Goal: Task Accomplishment & Management: Use online tool/utility

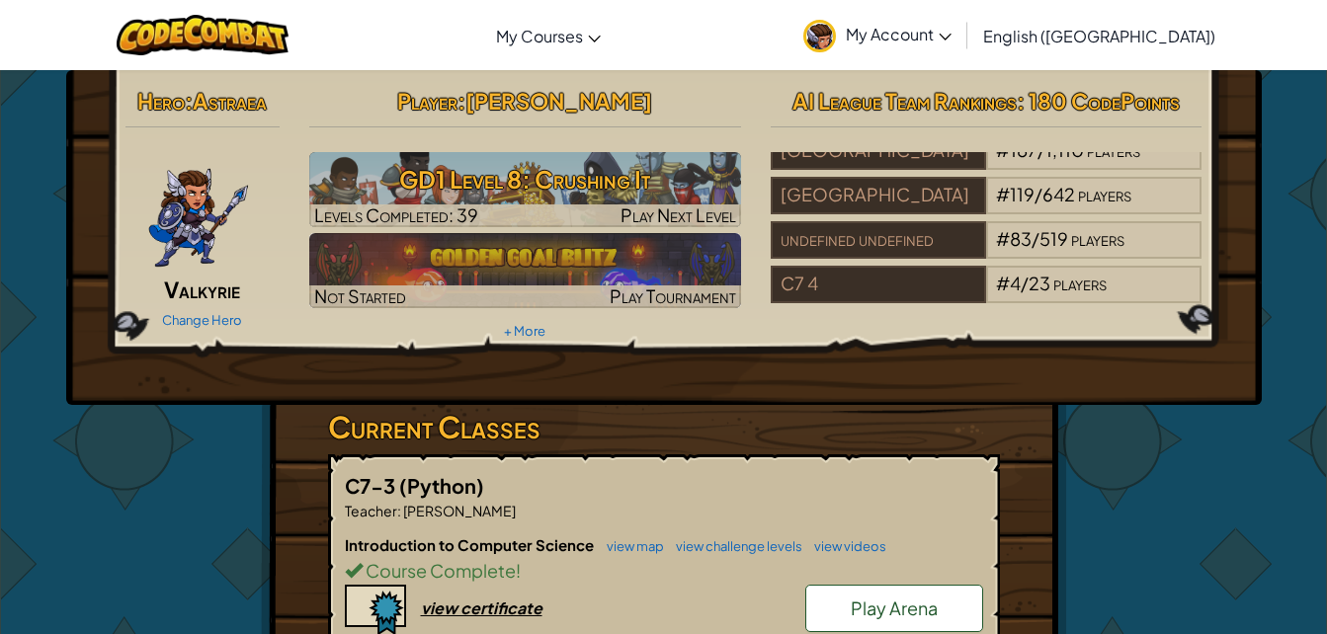
click at [681, 244] on img at bounding box center [525, 270] width 432 height 75
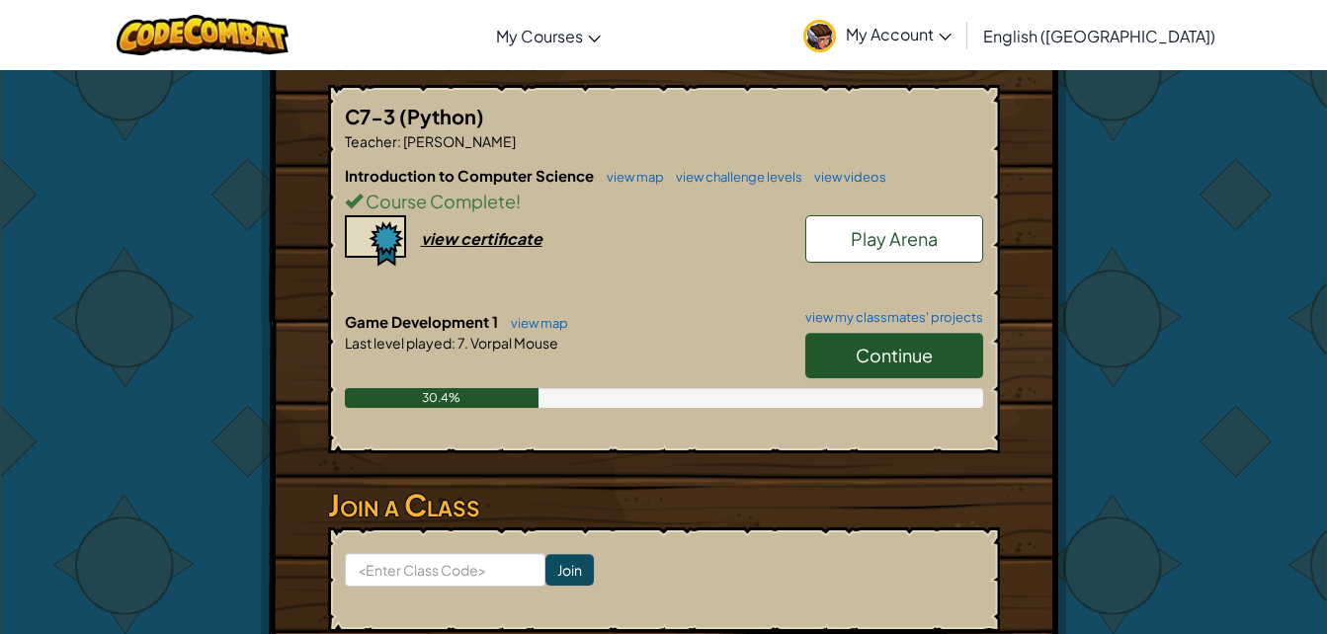
scroll to position [371, 0]
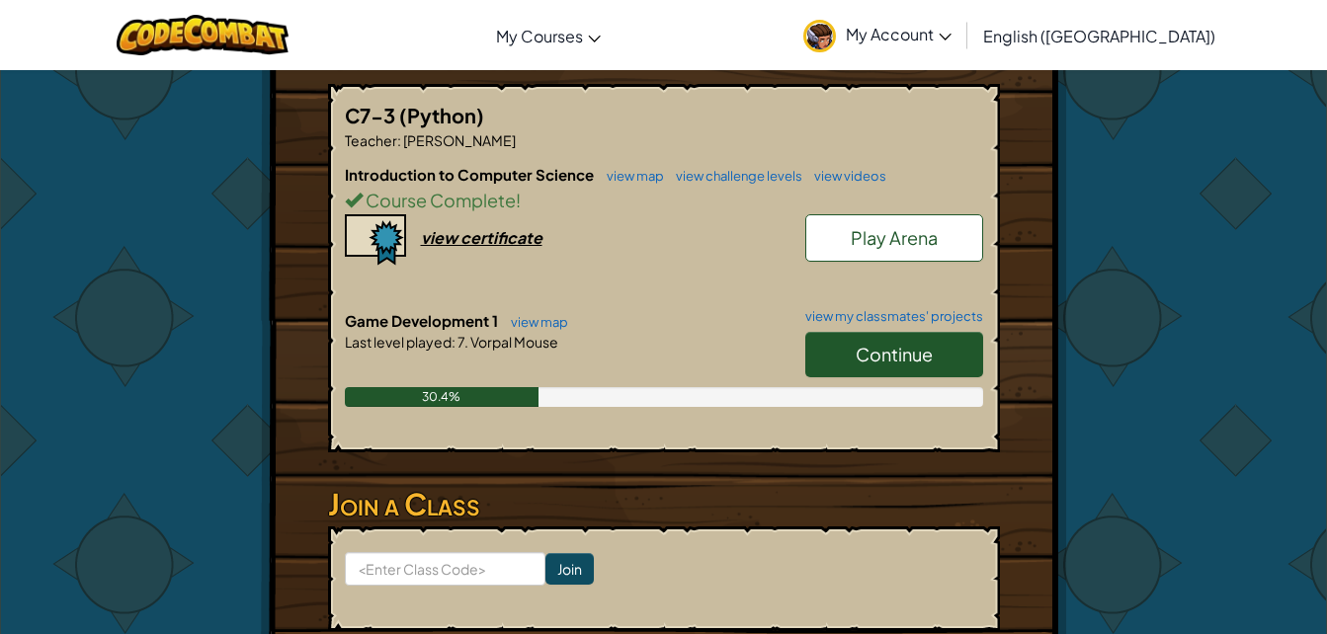
click at [839, 344] on link "Continue" at bounding box center [894, 354] width 178 height 45
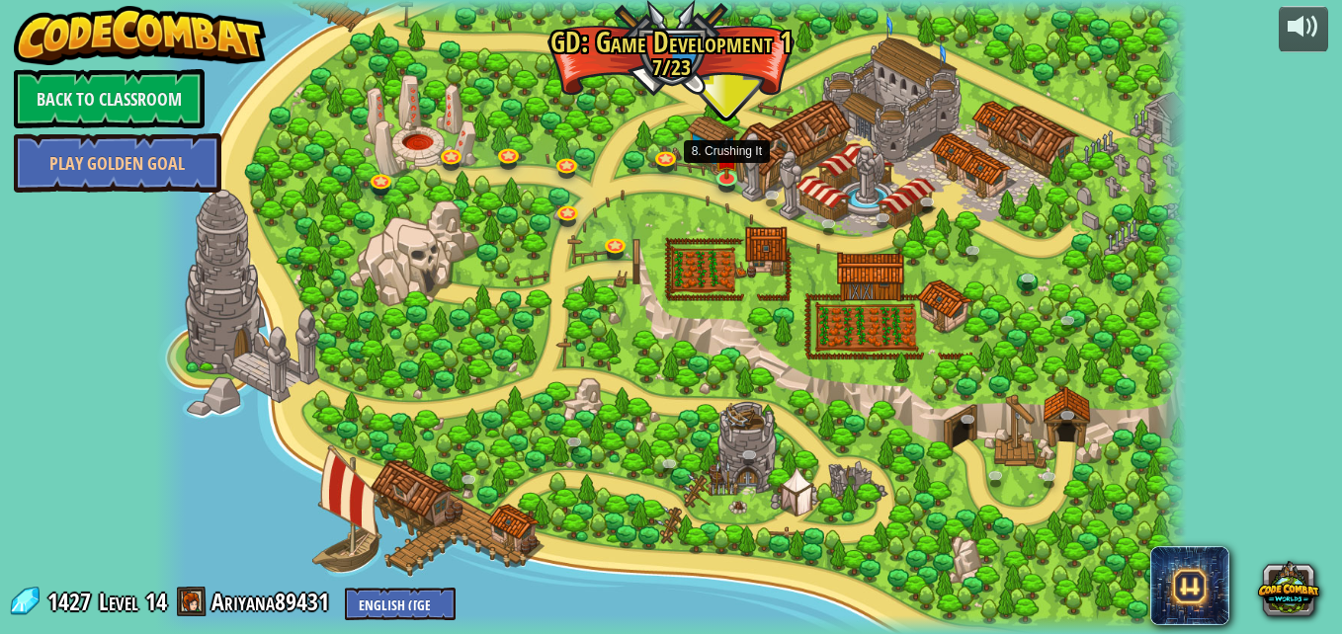
click at [734, 171] on img at bounding box center [725, 157] width 25 height 43
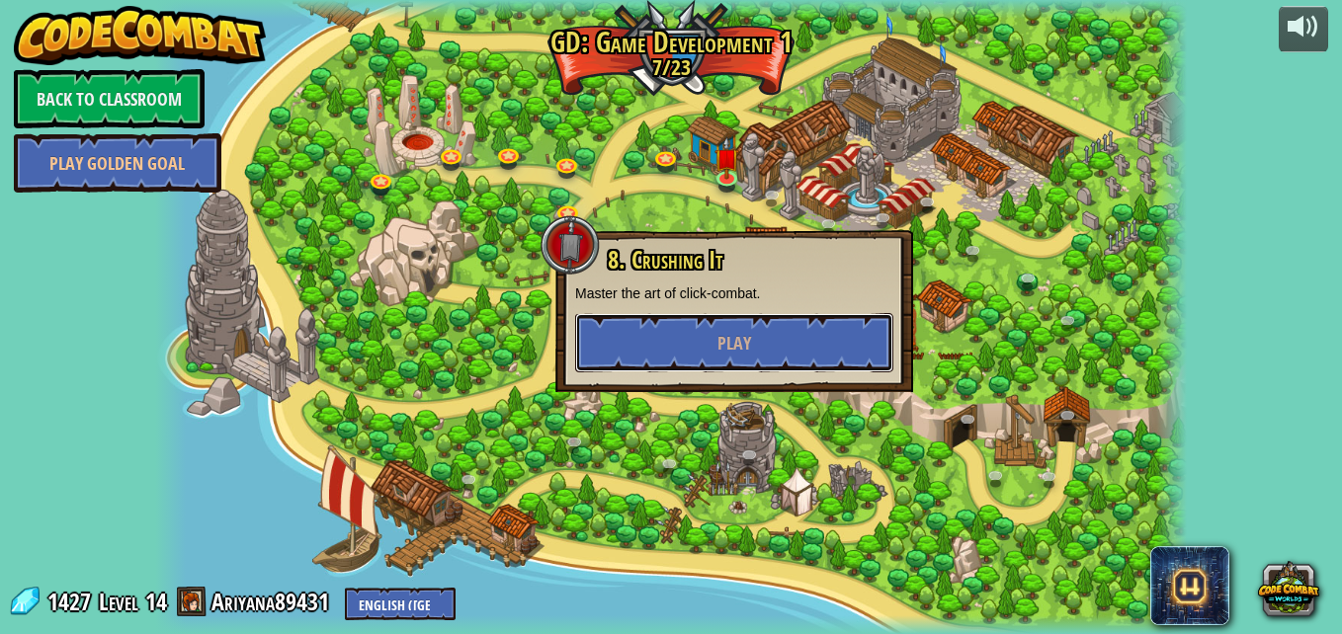
click at [789, 367] on button "Play" at bounding box center [734, 342] width 318 height 59
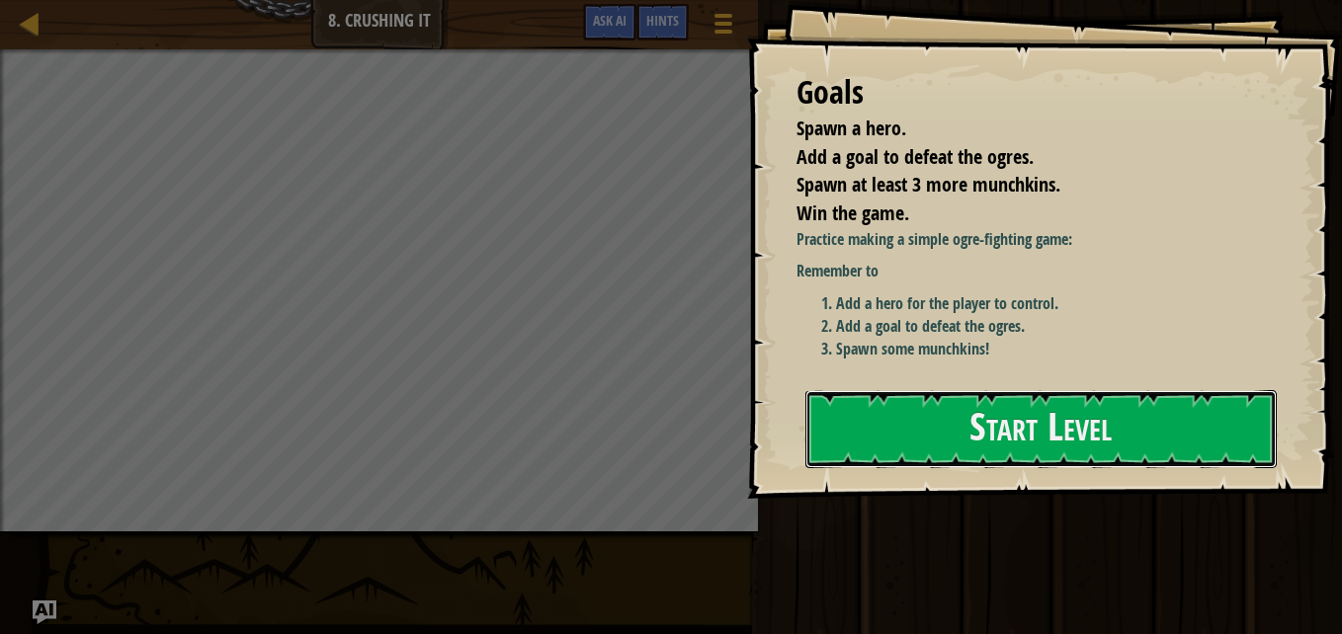
click at [964, 428] on button "Start Level" at bounding box center [1040, 429] width 471 height 78
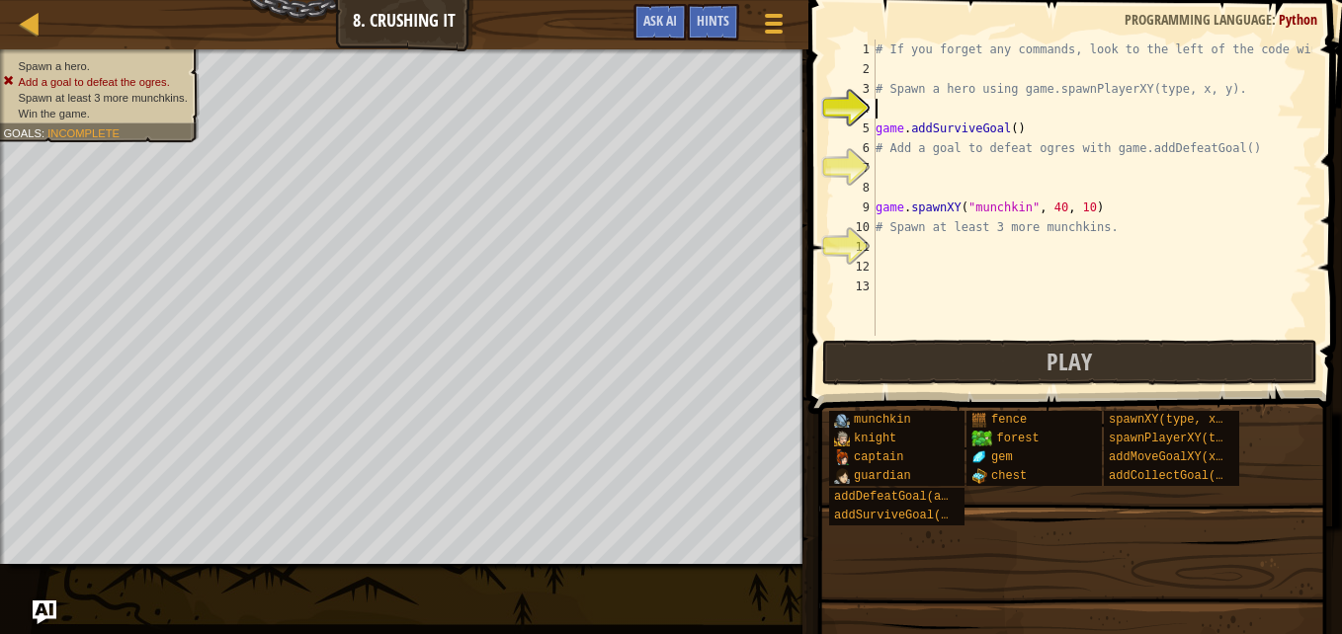
click at [1005, 136] on div "# If you forget any commands, look to the left of the code window! # Spawn a he…" at bounding box center [1092, 208] width 441 height 336
type textarea "game.addSurviveGoal()"
click at [1284, 117] on span "..." at bounding box center [1289, 126] width 26 height 18
click at [1007, 129] on div "# If you forget any commands, look to the left of the code window! # Spawn a he…" at bounding box center [1092, 208] width 441 height 336
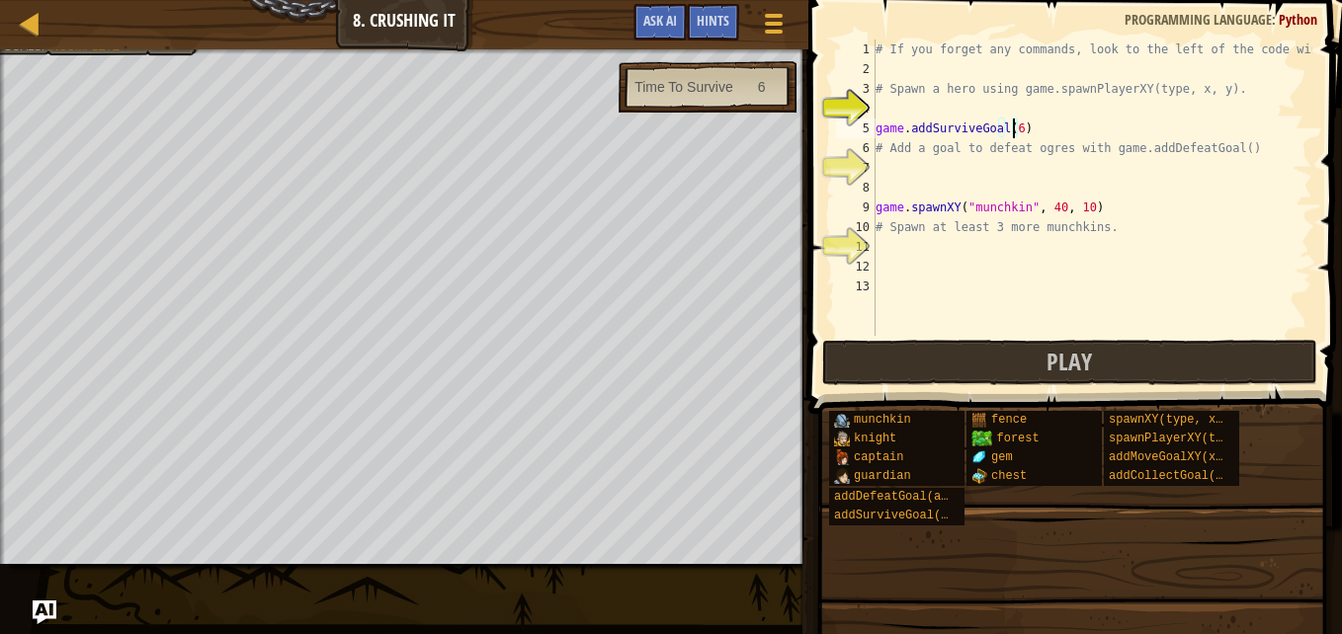
type textarea "game.addSurviveGoal(6)"
click at [106, 139] on div "Map Game Development 1 8. Crushing It Game Menu Done Hints Ask AI 1 ההההההההההה…" at bounding box center [671, 317] width 1342 height 634
click at [92, 47] on div "Map Game Development 1 8. Crushing It Game Menu Done Hints Ask AI" at bounding box center [404, 24] width 808 height 49
click at [90, 45] on div "Map Game Development 1 8. Crushing It Game Menu Done Hints Ask AI" at bounding box center [404, 24] width 808 height 49
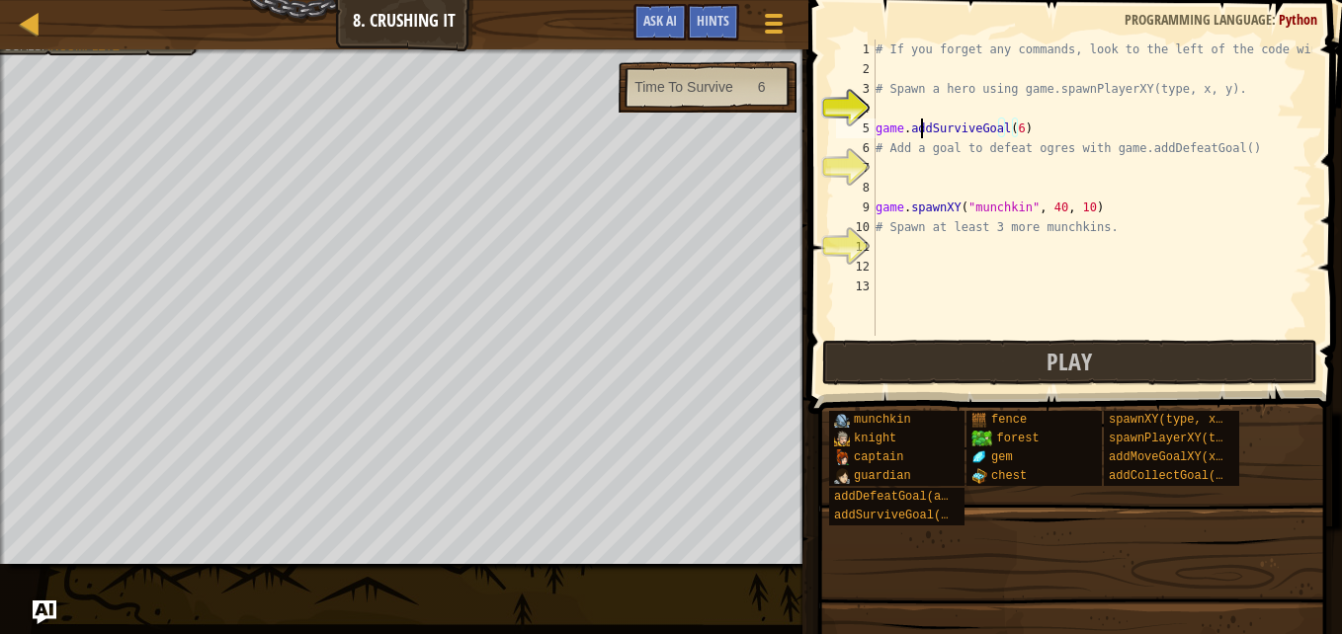
click at [924, 119] on div "# If you forget any commands, look to the left of the code window! # Spawn a he…" at bounding box center [1092, 208] width 441 height 336
click at [889, 110] on div "# If you forget any commands, look to the left of the code window! # Spawn a he…" at bounding box center [1092, 208] width 441 height 336
click at [1054, 262] on div "# If you forget any commands, look to the left of the code window! # Spawn a he…" at bounding box center [1092, 208] width 441 height 336
click at [984, 150] on div "# If you forget any commands, look to the left of the code window! # Spawn a he…" at bounding box center [1092, 208] width 441 height 336
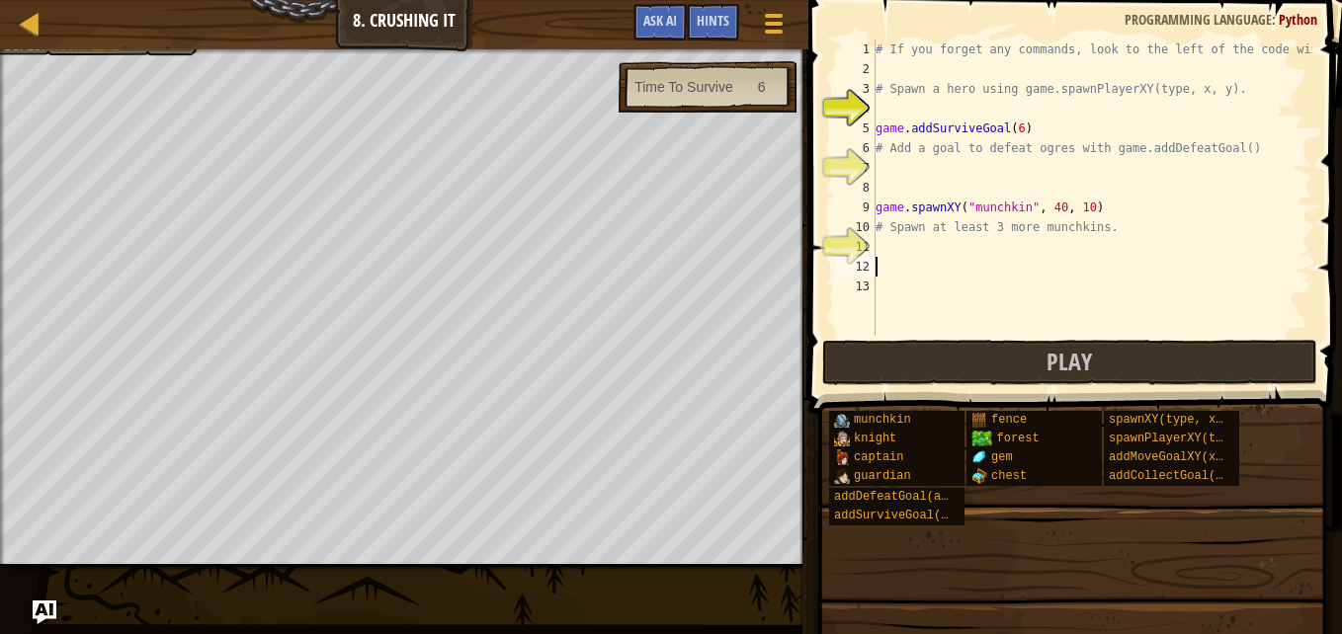
type textarea "# Add a goal to defeat ogres with game.addDefeatGoal()"
click at [888, 160] on div "# If you forget any commands, look to the left of the code window! # Spawn a he…" at bounding box center [1092, 208] width 441 height 336
type textarea "h"
type textarea "g"
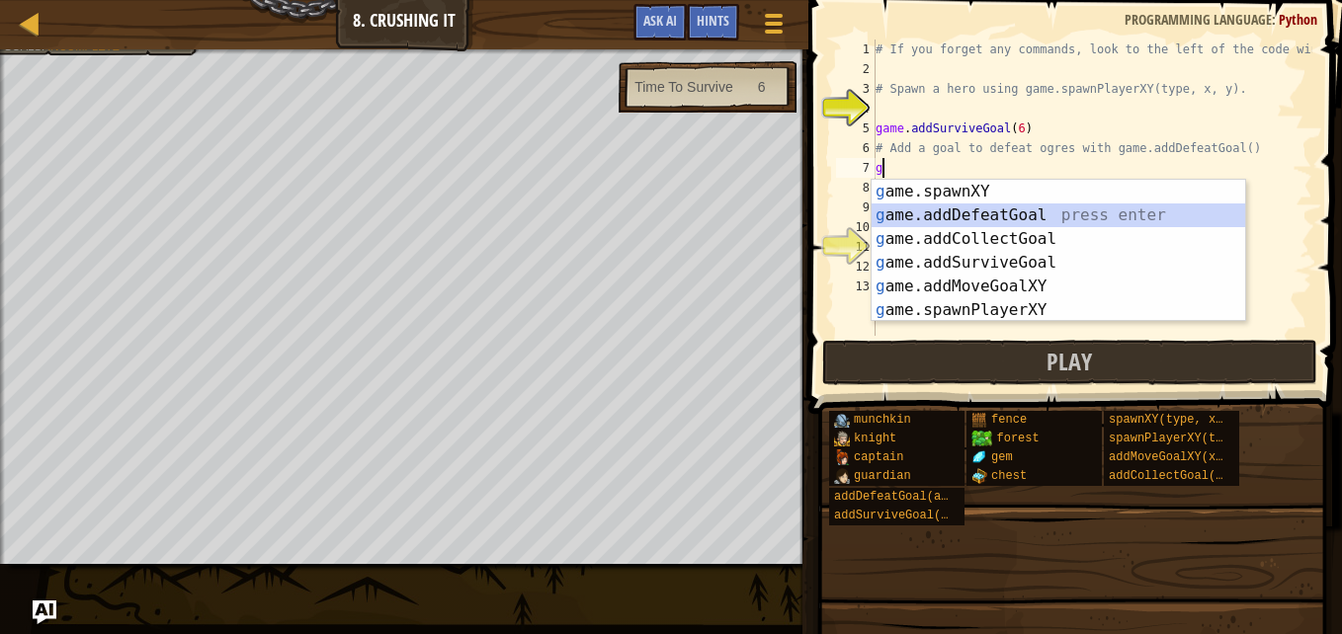
click at [948, 217] on div "g ame.spawnXY press enter g ame.addDefeatGoal press enter g ame.addCollectGoal …" at bounding box center [1059, 275] width 374 height 190
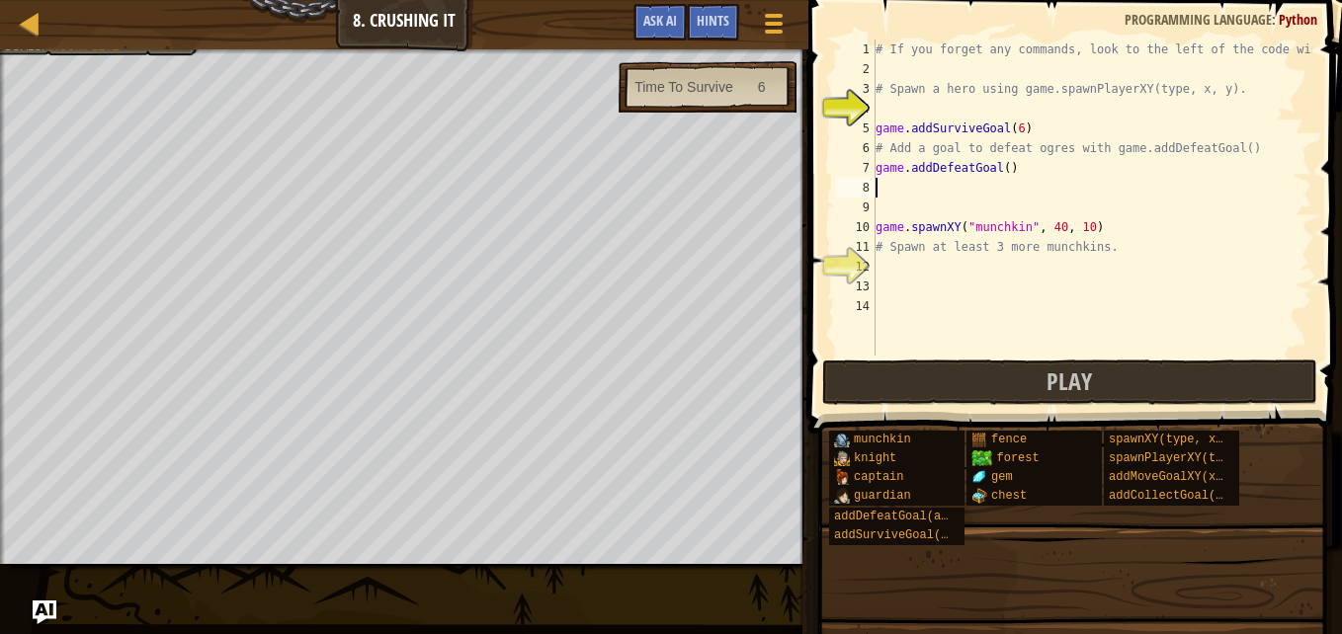
click at [1094, 221] on div "# If you forget any commands, look to the left of the code window! # Spawn a he…" at bounding box center [1092, 218] width 441 height 356
type textarea "game.spawnXY("munchkin", 40, 10)"
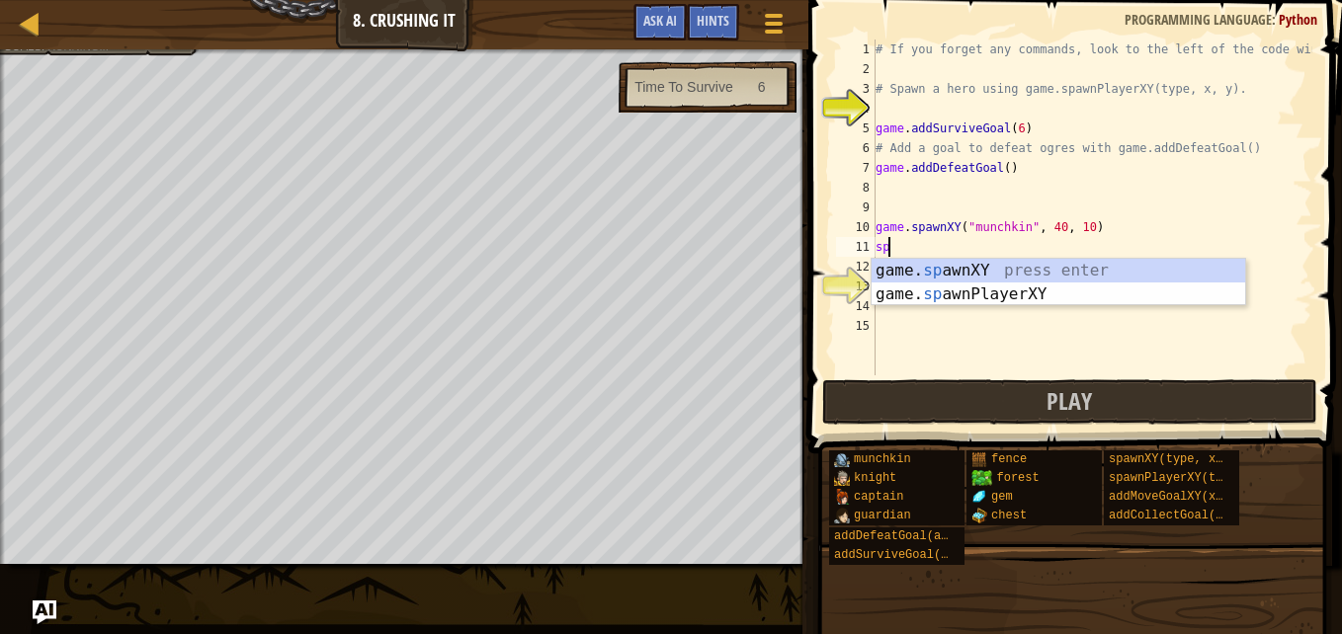
type textarea "s"
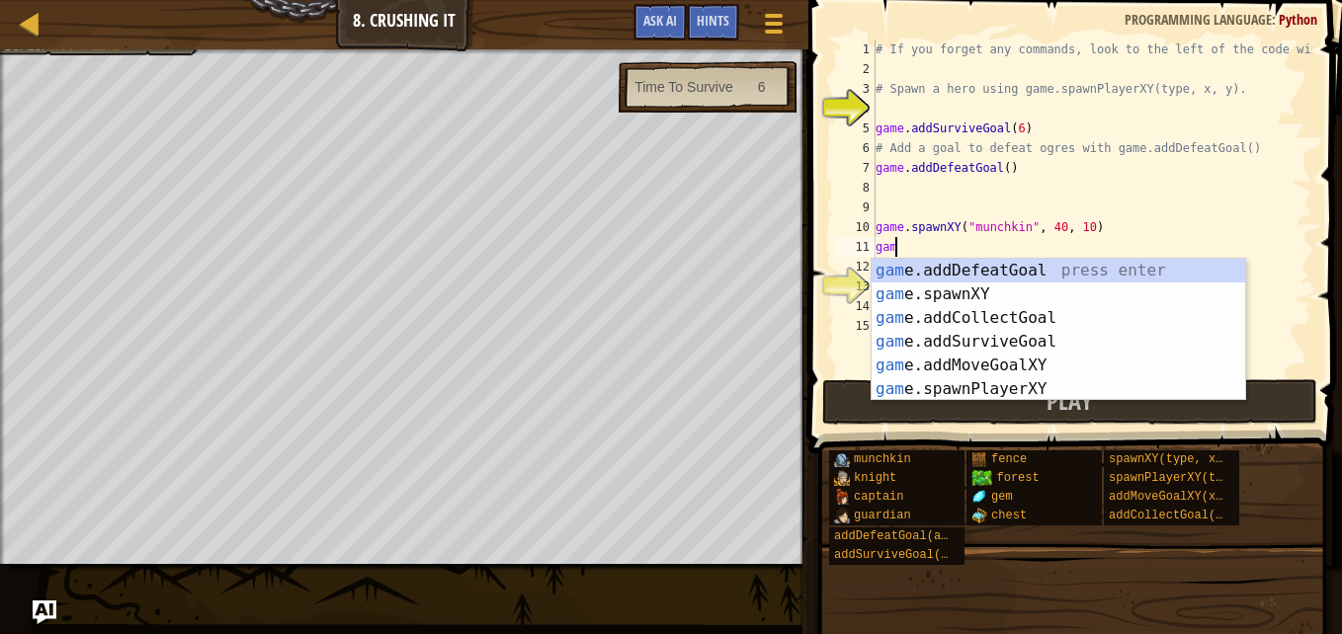
scroll to position [9, 1]
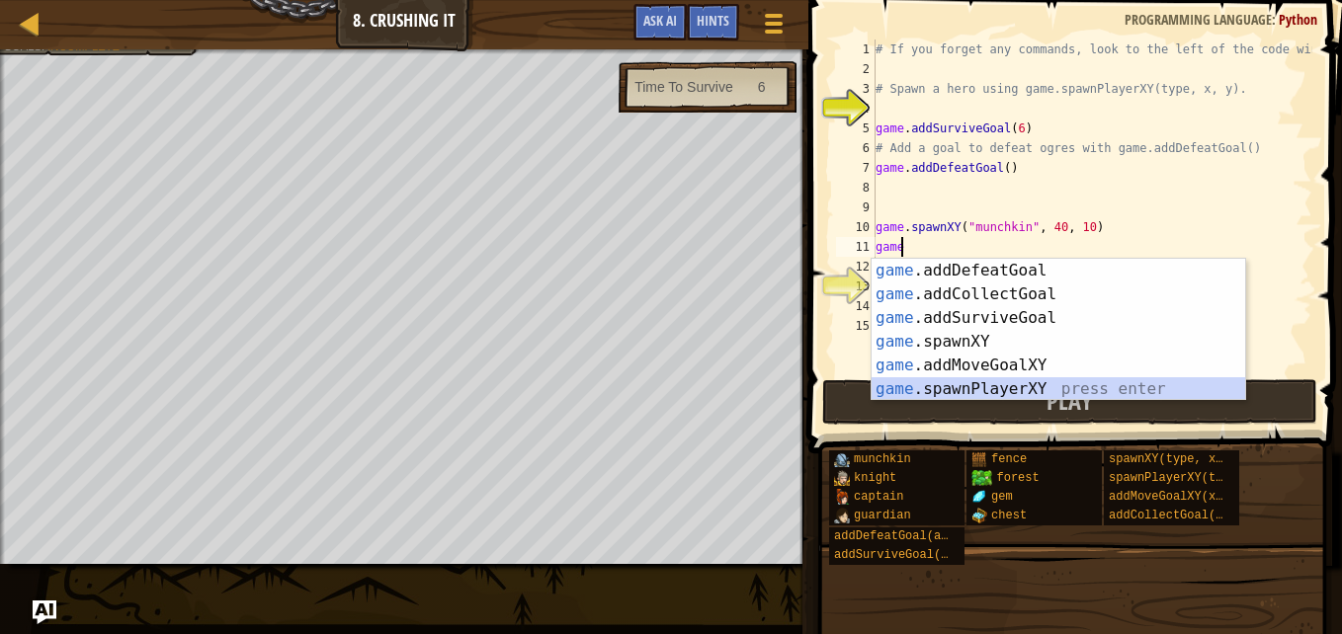
click at [1044, 382] on div "game .addDefeatGoal press enter game .addCollectGoal press enter game .addSurvi…" at bounding box center [1059, 354] width 374 height 190
type textarea "player = game.spawnPlayerXY("captain", 36, 30)"
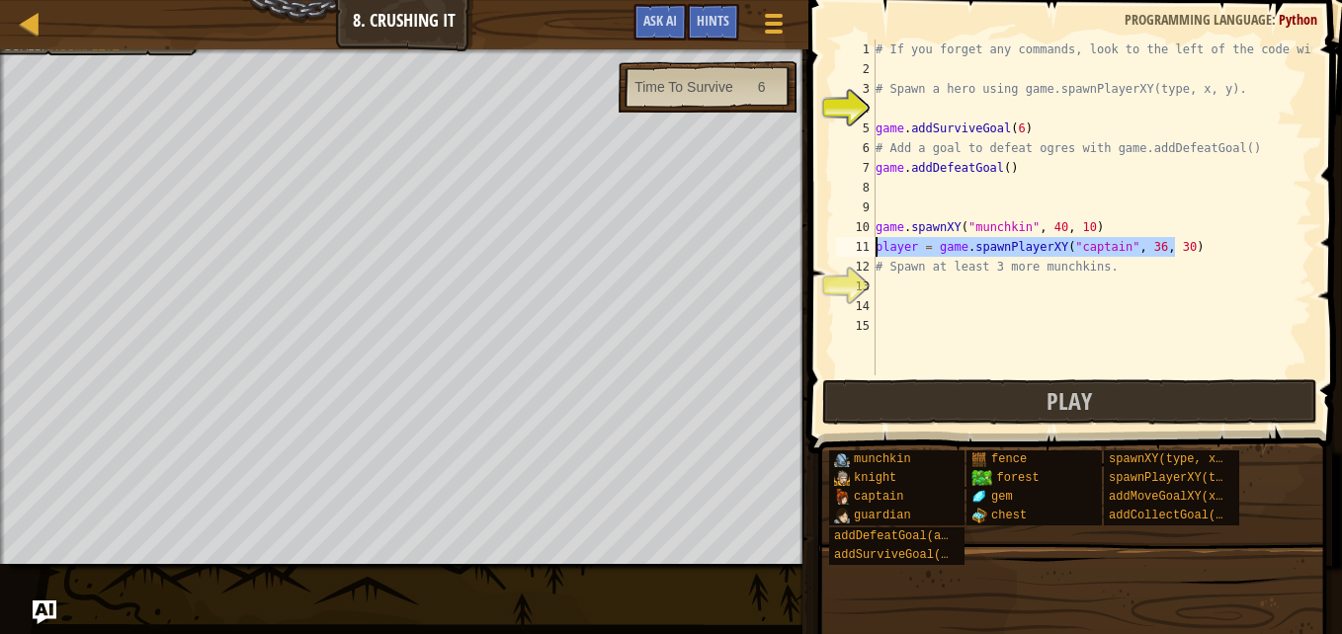
drag, startPoint x: 1175, startPoint y: 254, endPoint x: 874, endPoint y: 243, distance: 300.6
click at [874, 243] on div "player = game.spawnPlayerXY("captain", 36, 30) 1 2 3 4 5 6 7 8 9 10 11 12 13 14…" at bounding box center [1072, 208] width 480 height 336
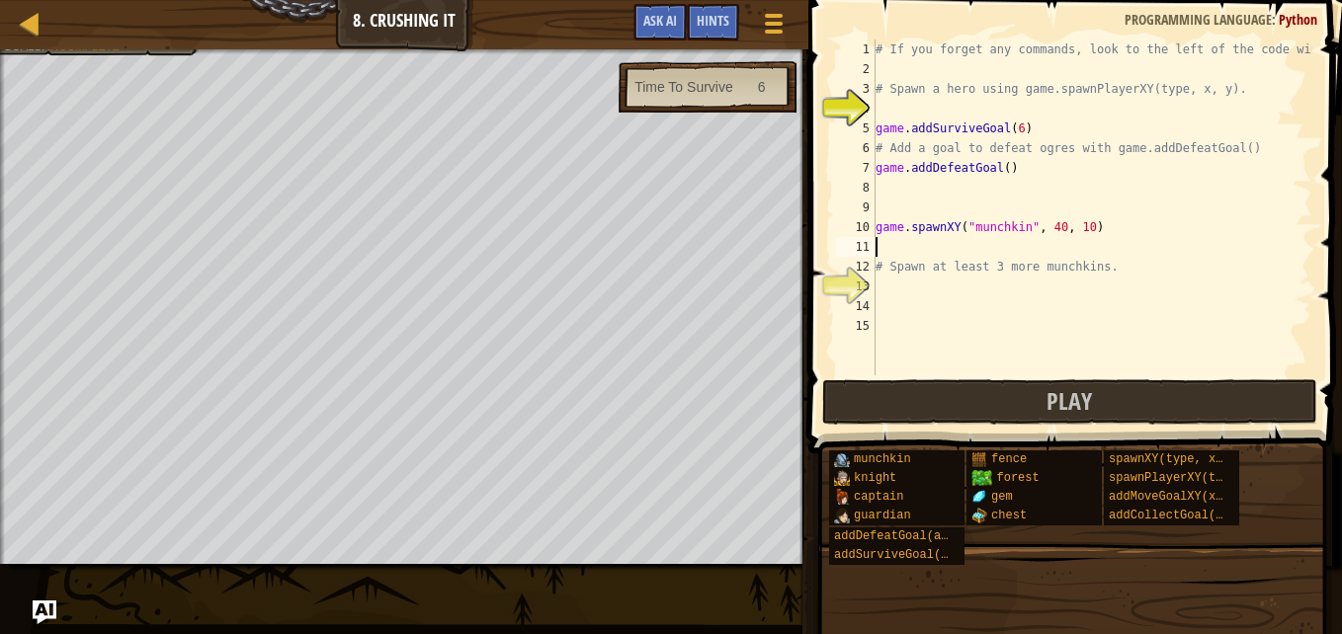
scroll to position [9, 0]
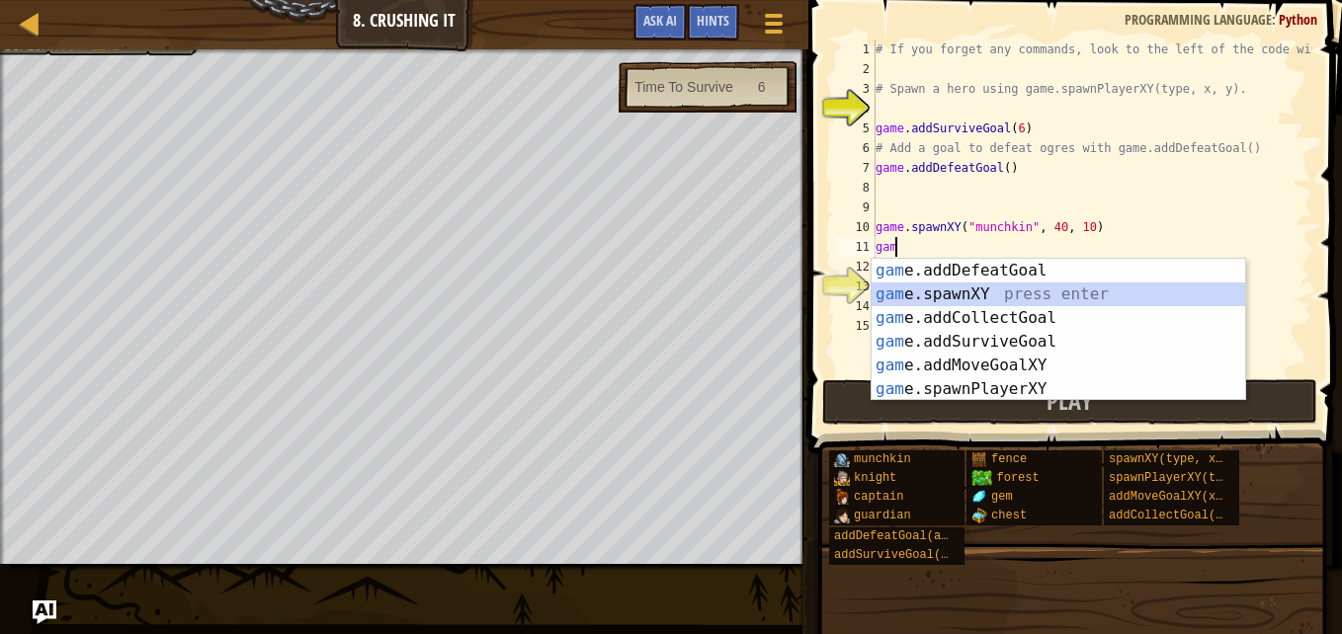
click at [990, 290] on div "gam e.addDefeatGoal press enter gam e.spawnXY press enter gam e.addCollectGoal …" at bounding box center [1059, 354] width 374 height 190
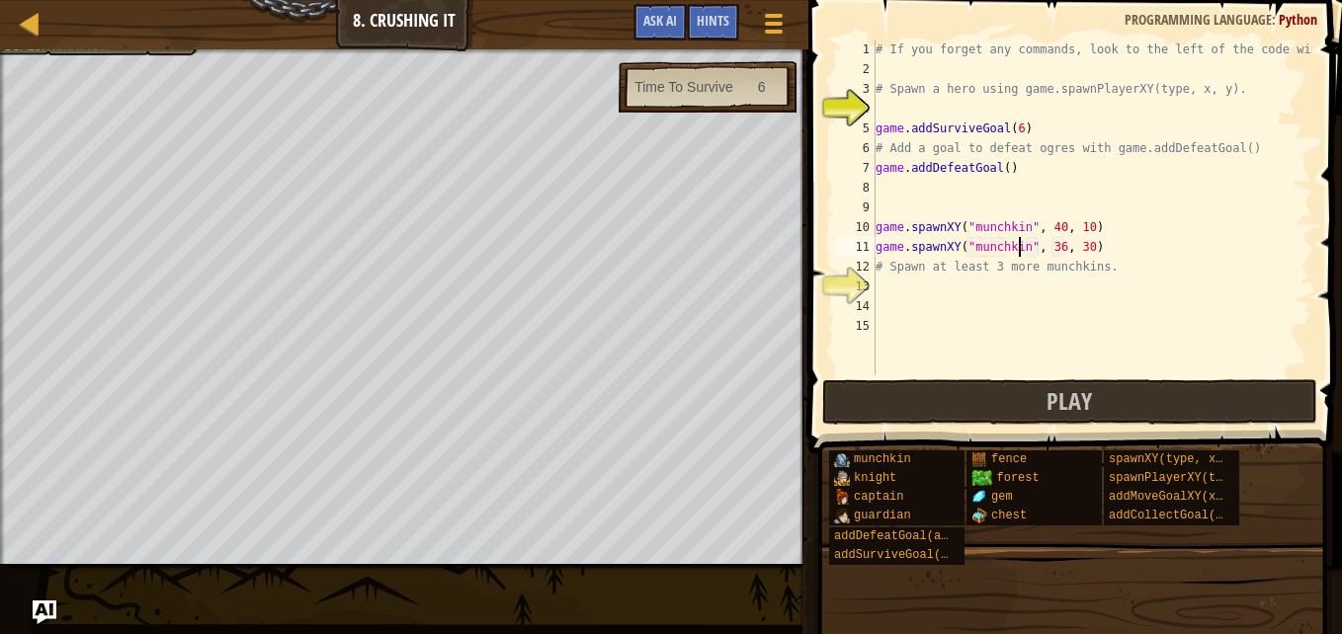
scroll to position [9, 12]
click at [1123, 251] on div "# If you forget any commands, look to the left of the code window! # Spawn a he…" at bounding box center [1092, 227] width 441 height 375
type textarea "game.spawnXY("munchkin", 36, 30)"
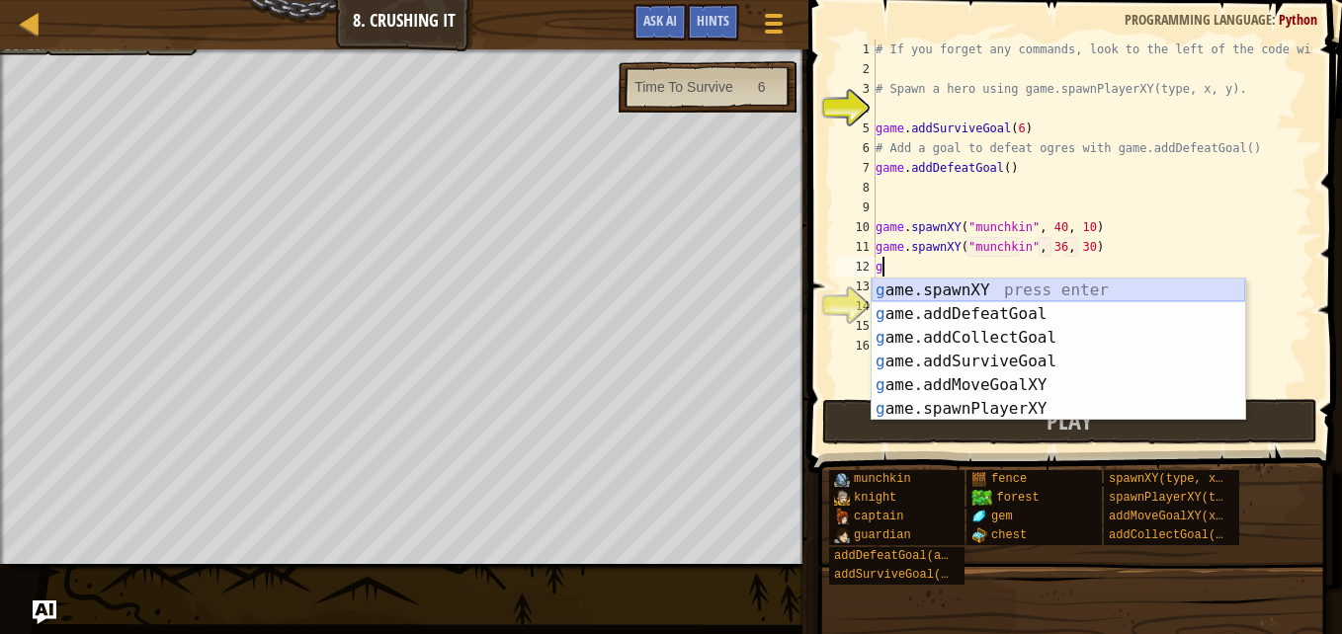
click at [956, 298] on div "g ame.spawnXY press enter g ame.addDefeatGoal press enter g ame.addCollectGoal …" at bounding box center [1059, 374] width 374 height 190
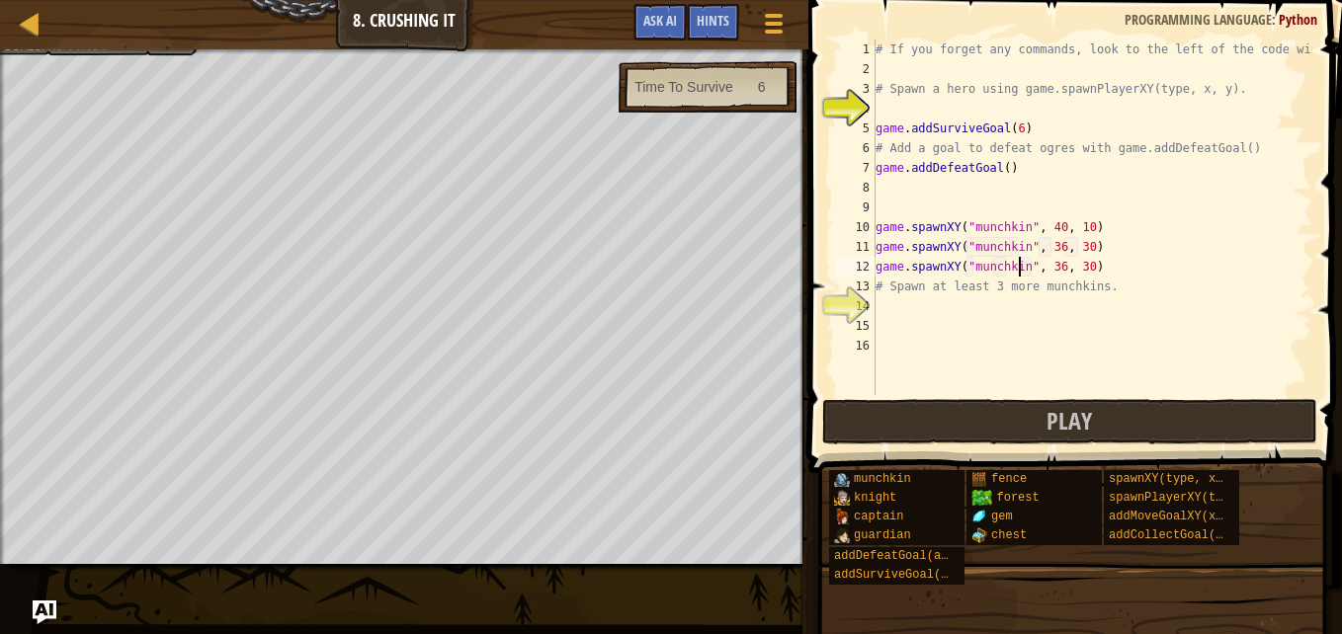
scroll to position [9, 12]
click at [1053, 271] on div "# If you forget any commands, look to the left of the code window! # Spawn a he…" at bounding box center [1092, 237] width 441 height 395
click at [1079, 269] on div "# If you forget any commands, look to the left of the code window! # Spawn a he…" at bounding box center [1092, 237] width 441 height 395
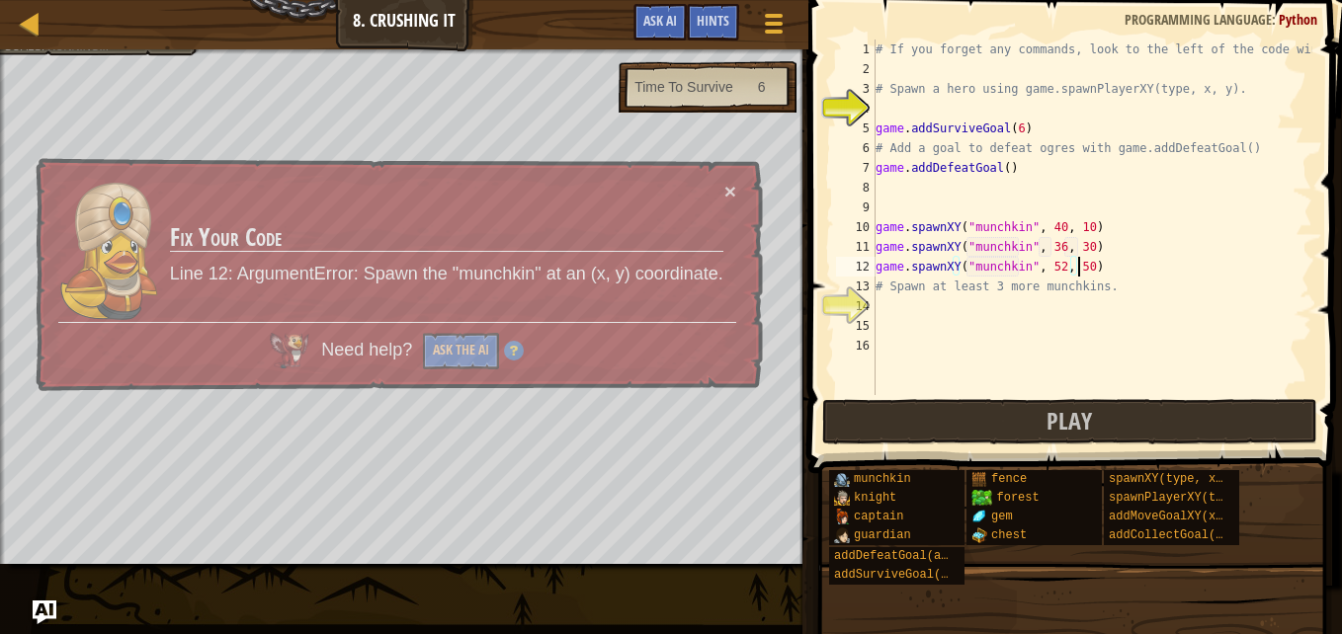
type textarea "game.spawnXY("munchkin", 52, 50)"
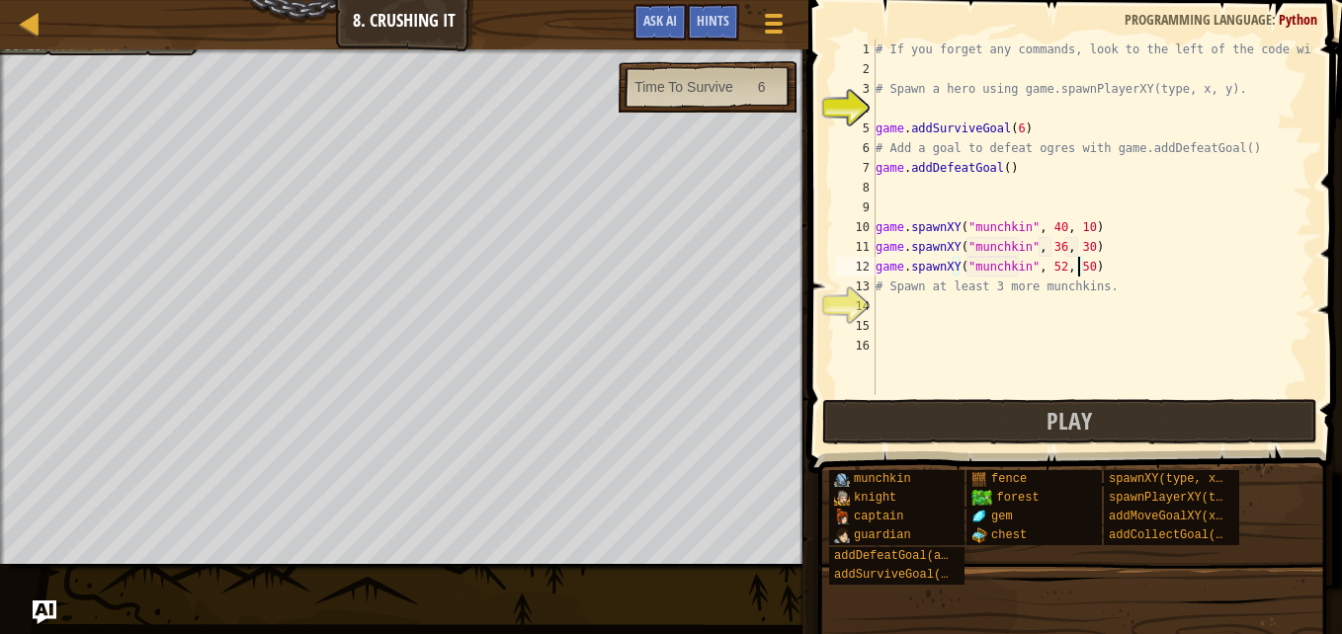
click at [904, 114] on div "# If you forget any commands, look to the left of the code window! # Spawn a he…" at bounding box center [1092, 237] width 441 height 395
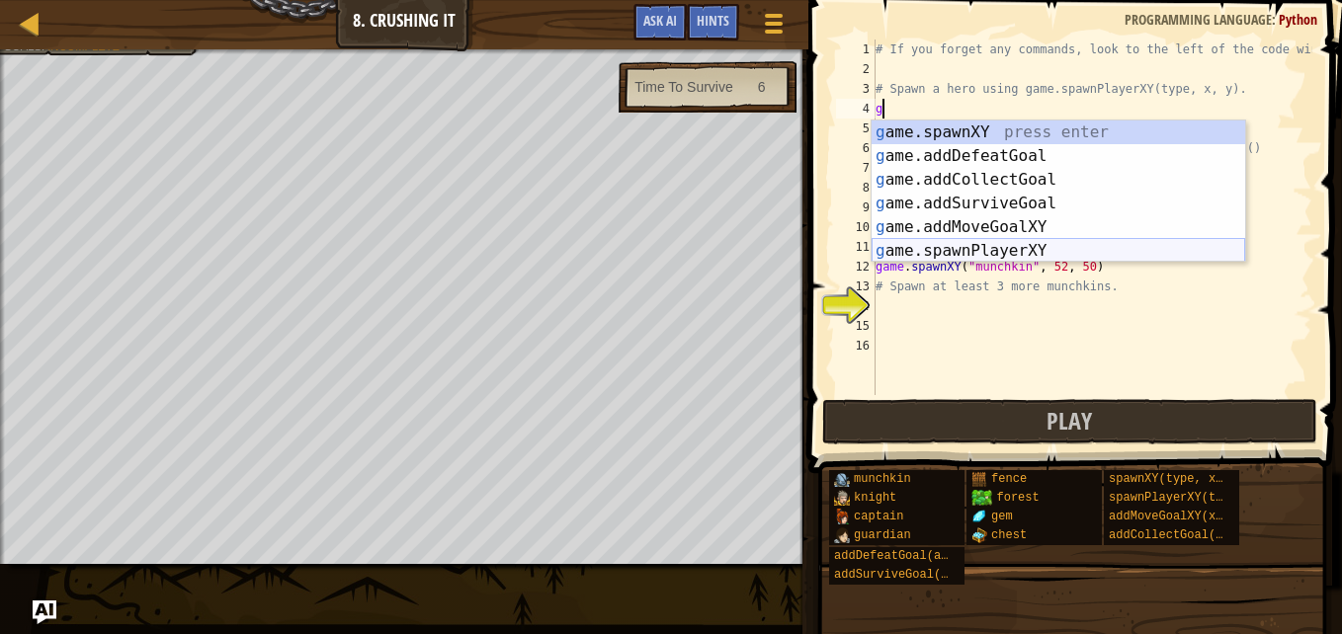
click at [941, 251] on div "g ame.spawnXY press enter g ame.addDefeatGoal press enter g ame.addCollectGoal …" at bounding box center [1059, 216] width 374 height 190
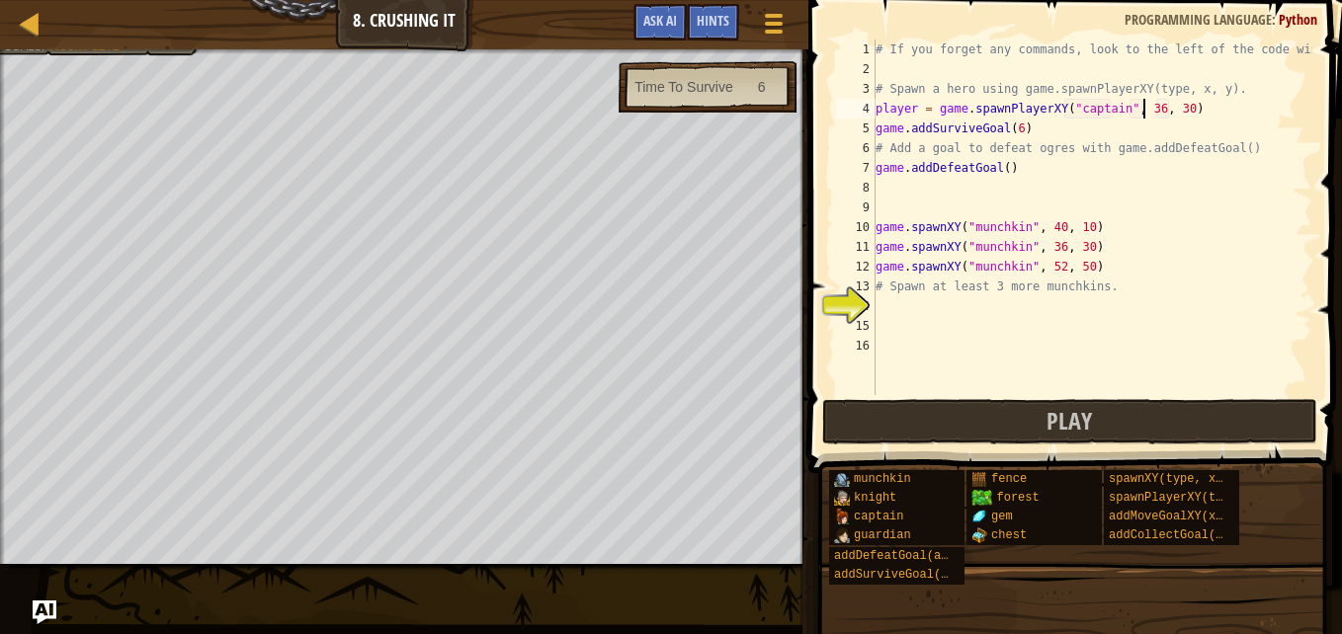
click at [1142, 116] on div "# If you forget any commands, look to the left of the code window! # Spawn a he…" at bounding box center [1092, 237] width 441 height 395
click at [1167, 112] on div "# If you forget any commands, look to the left of the code window! # Spawn a he…" at bounding box center [1092, 237] width 441 height 395
type textarea "player = game.spawnPlayerXY("captain", 62, 33)"
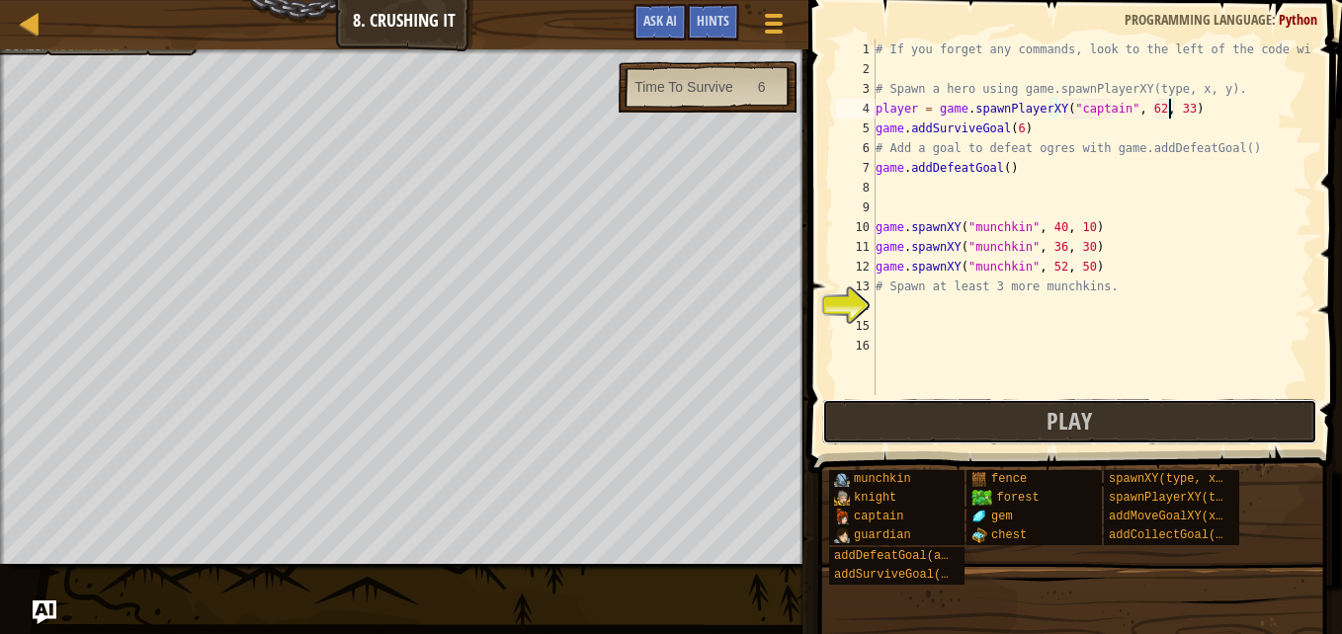
click at [1155, 410] on button "Play" at bounding box center [1069, 421] width 495 height 45
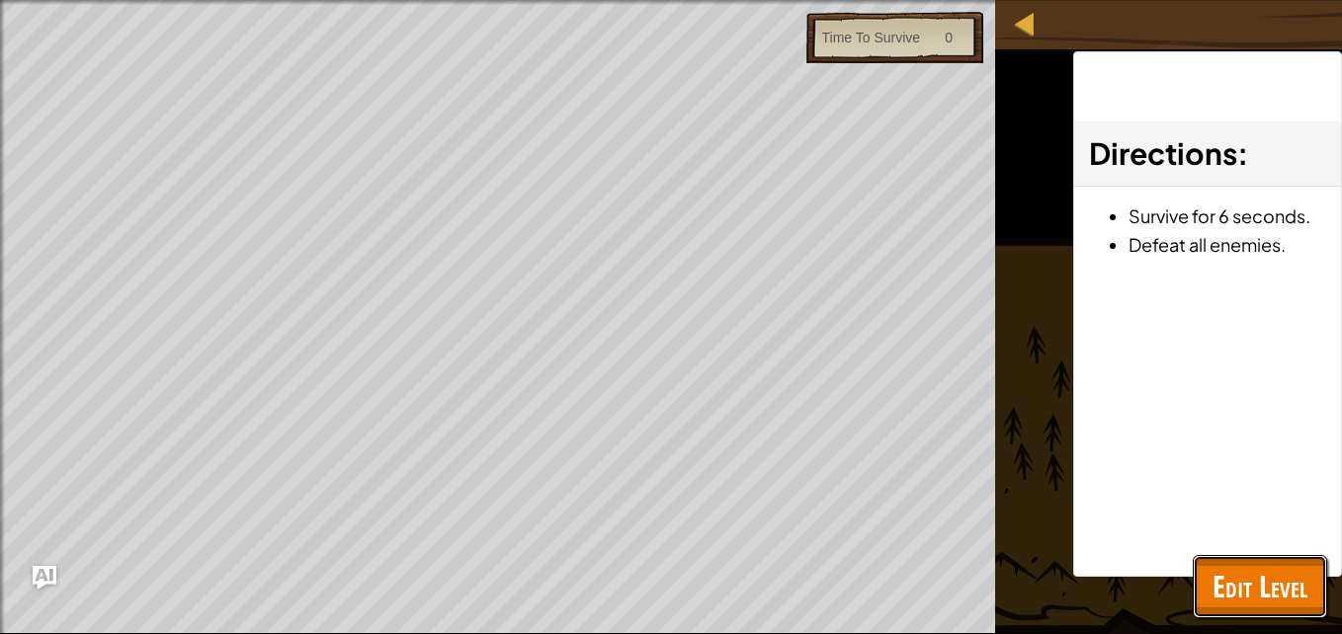
click at [1271, 578] on span "Edit Level" at bounding box center [1259, 586] width 95 height 41
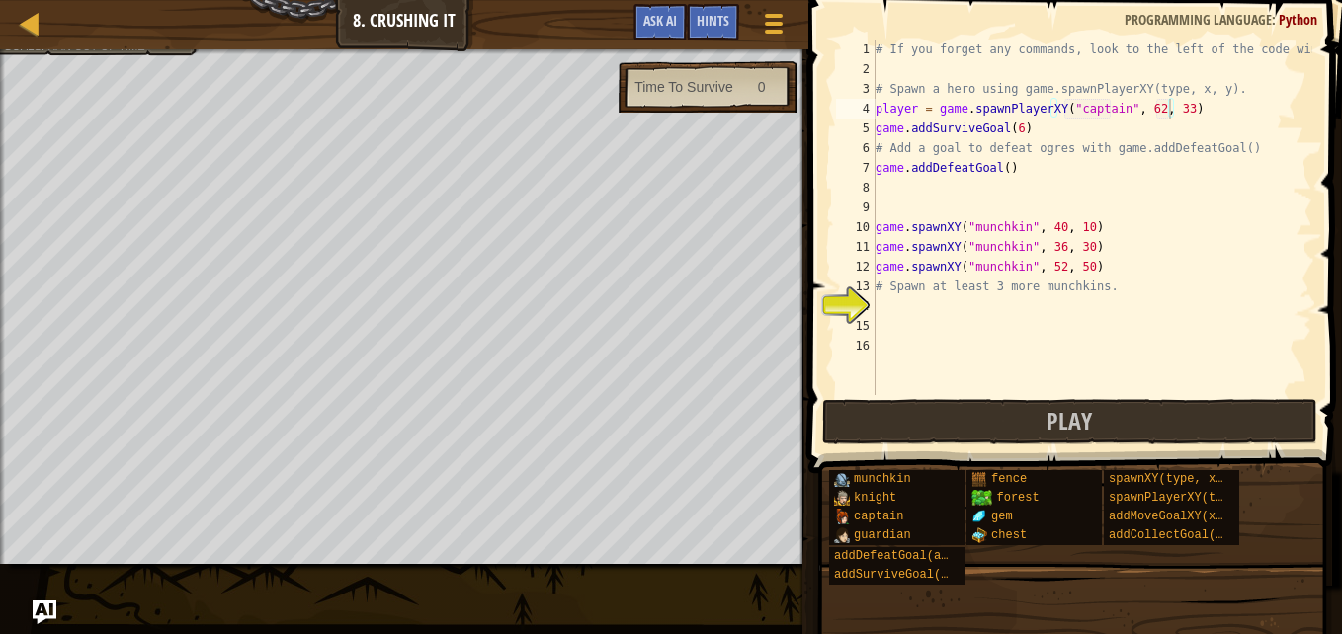
click at [1187, 109] on div "# If you forget any commands, look to the left of the code window! # Spawn a he…" at bounding box center [1092, 237] width 441 height 395
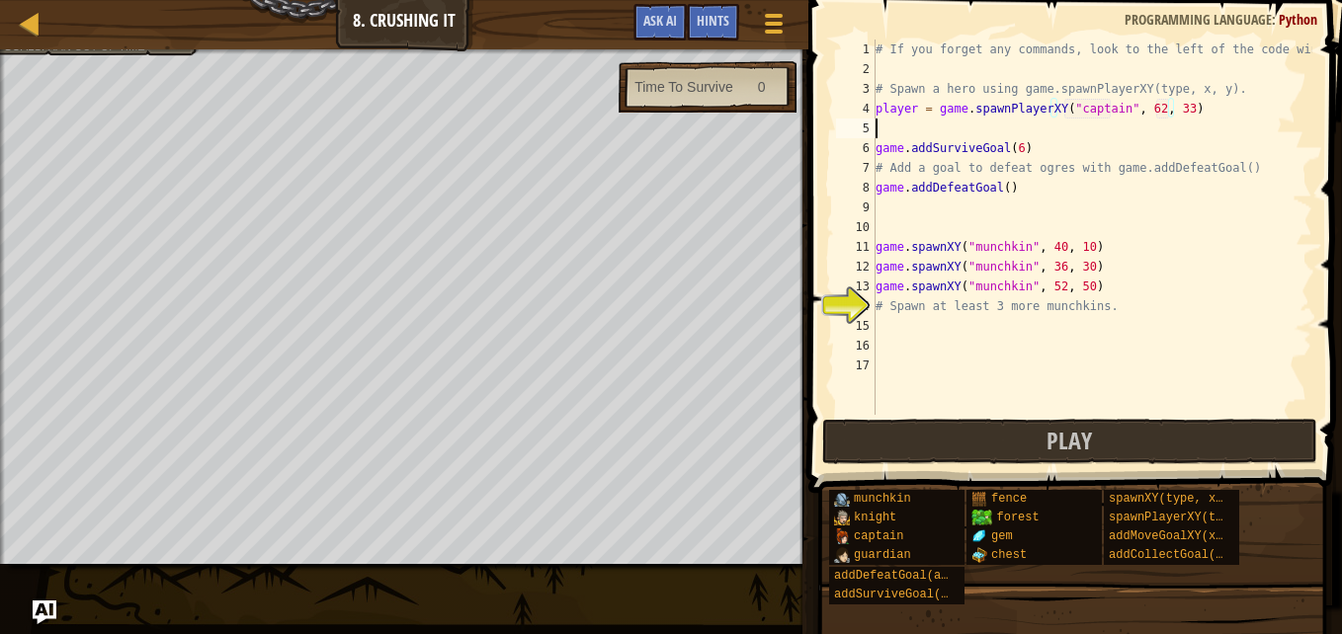
scroll to position [9, 0]
type textarea "g"
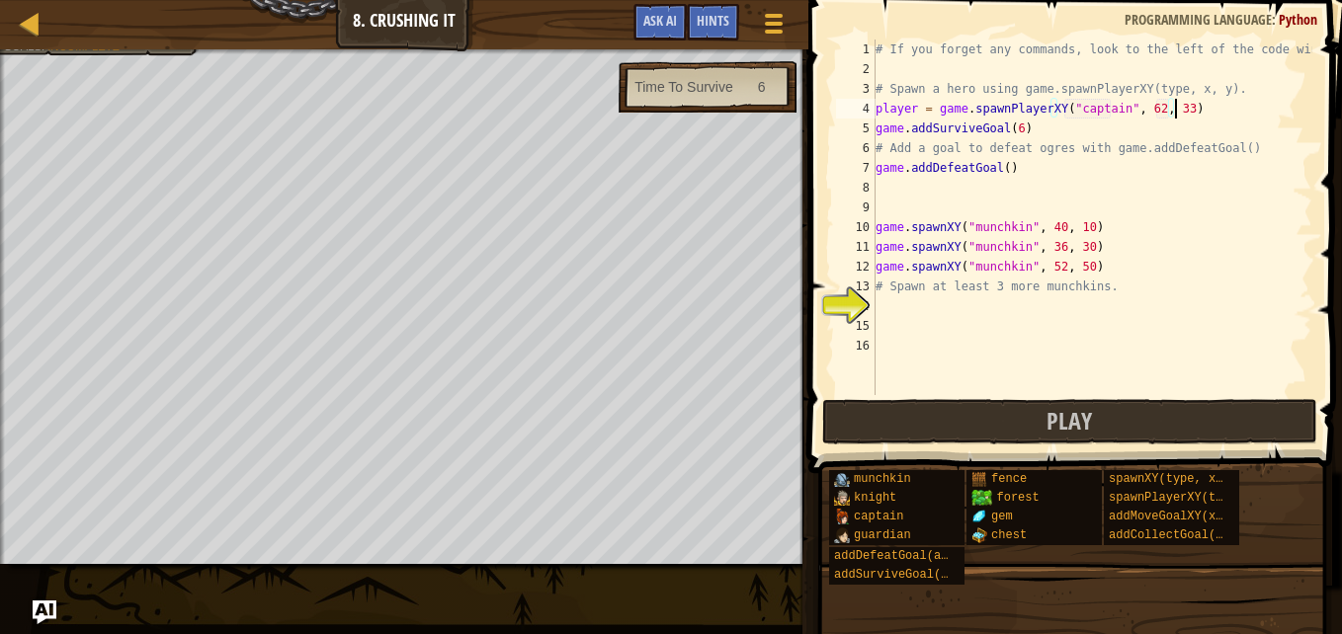
click at [1017, 134] on div "# If you forget any commands, look to the left of the code window! # Spawn a he…" at bounding box center [1092, 237] width 441 height 395
click at [1012, 134] on div "# If you forget any commands, look to the left of the code window! # Spawn a he…" at bounding box center [1092, 237] width 441 height 395
type textarea "game.addSurviveGoal()"
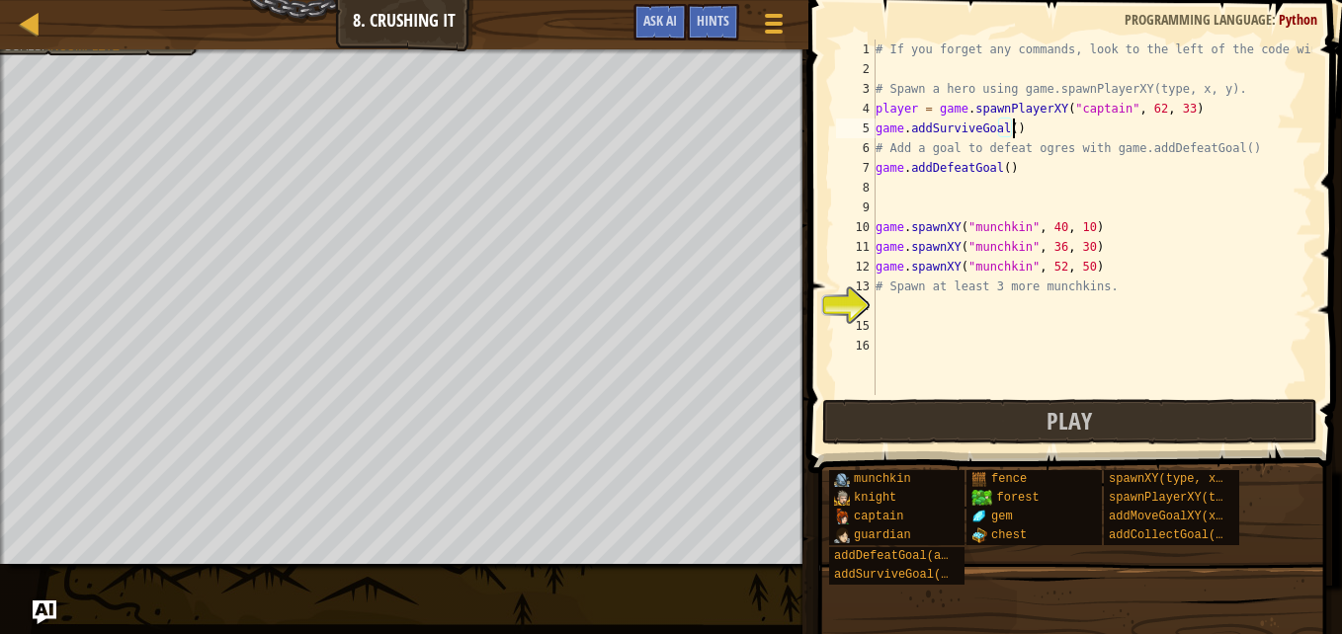
click at [1017, 131] on div "# If you forget any commands, look to the left of the code window! # Spawn a he…" at bounding box center [1092, 237] width 441 height 395
click at [1090, 214] on div "# If you forget any commands, look to the left of the code window! # Spawn a he…" at bounding box center [1092, 237] width 441 height 395
click at [1082, 259] on div "# If you forget any commands, look to the left of the code window! # Spawn a he…" at bounding box center [1092, 237] width 441 height 395
type textarea "game.spawnXY("munchkin", 52, 50)"
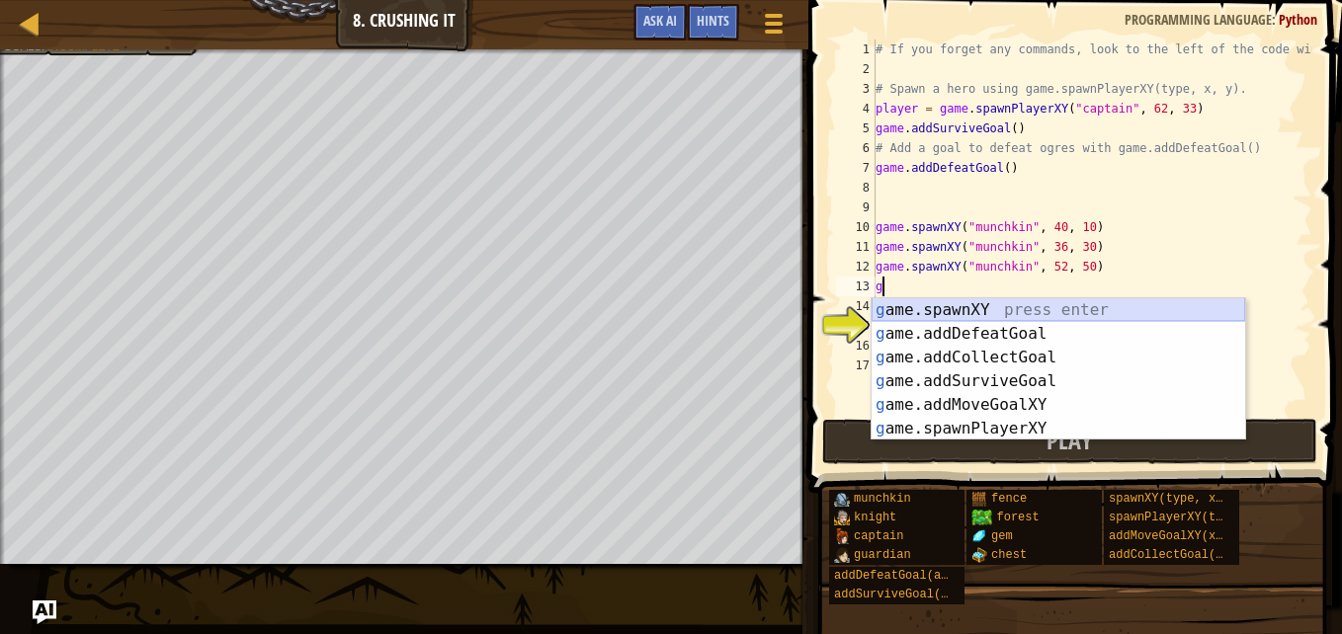
click at [1129, 313] on div "g ame.spawnXY press enter g ame.addDefeatGoal press enter g ame.addCollectGoal …" at bounding box center [1059, 393] width 374 height 190
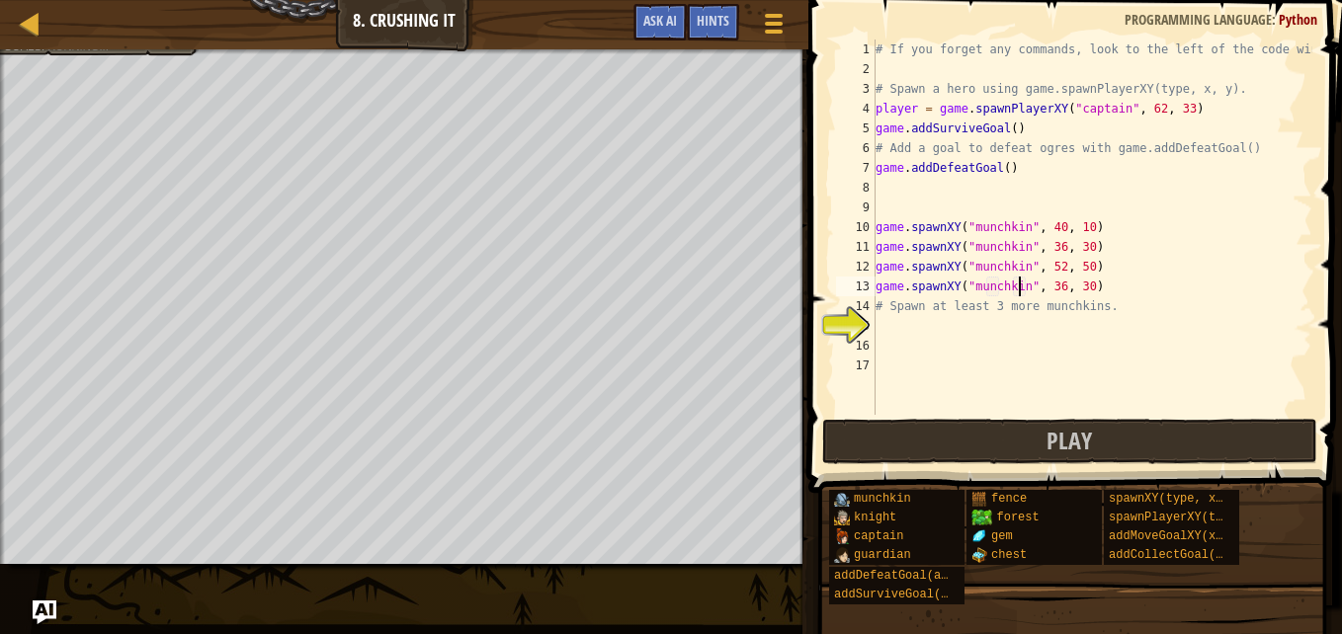
scroll to position [9, 12]
click at [1029, 432] on button "Play" at bounding box center [1069, 441] width 495 height 45
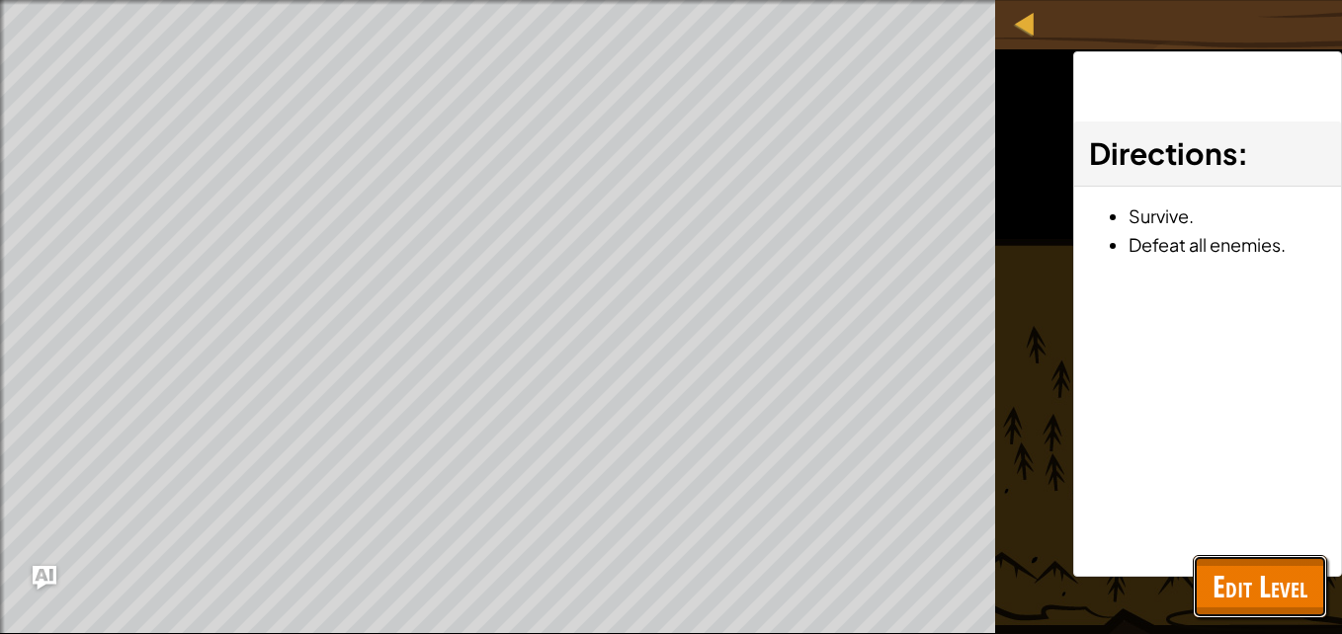
click at [1285, 579] on span "Edit Level" at bounding box center [1259, 586] width 95 height 41
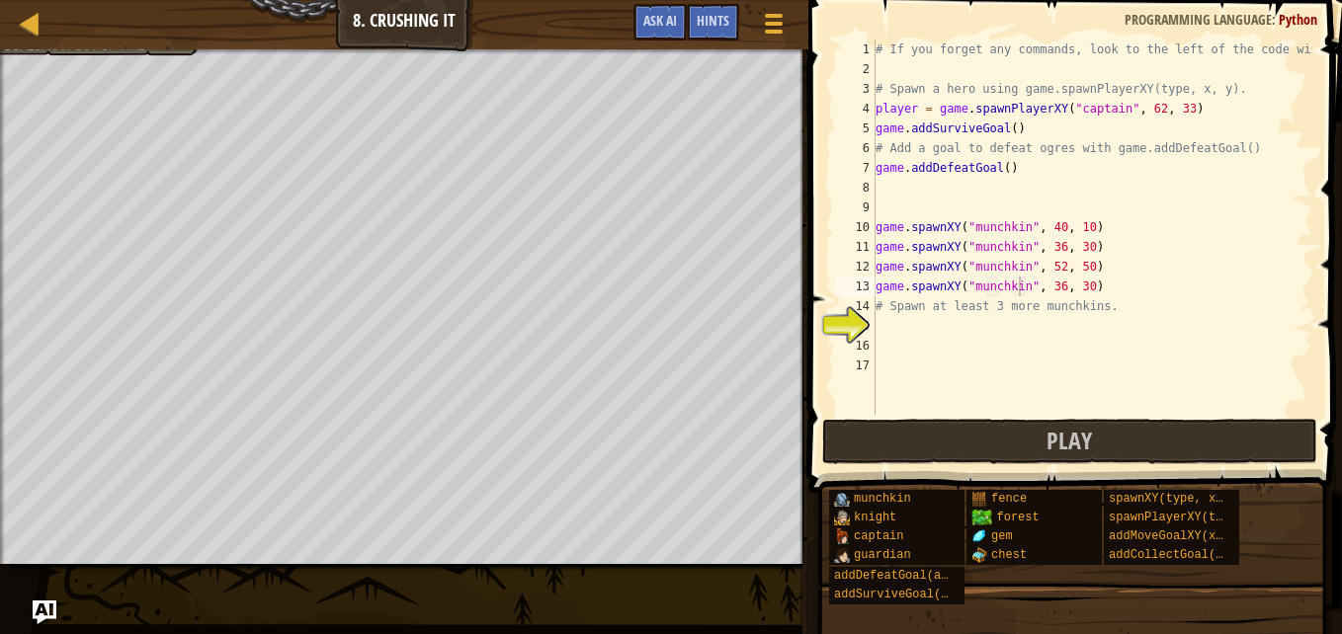
click at [1050, 291] on div "# If you forget any commands, look to the left of the code window! # Spawn a he…" at bounding box center [1092, 247] width 441 height 415
click at [1082, 286] on div "# If you forget any commands, look to the left of the code window! # Spawn a he…" at bounding box center [1092, 247] width 441 height 415
click at [1075, 291] on div "# If you forget any commands, look to the left of the code window! # Spawn a he…" at bounding box center [1092, 247] width 441 height 415
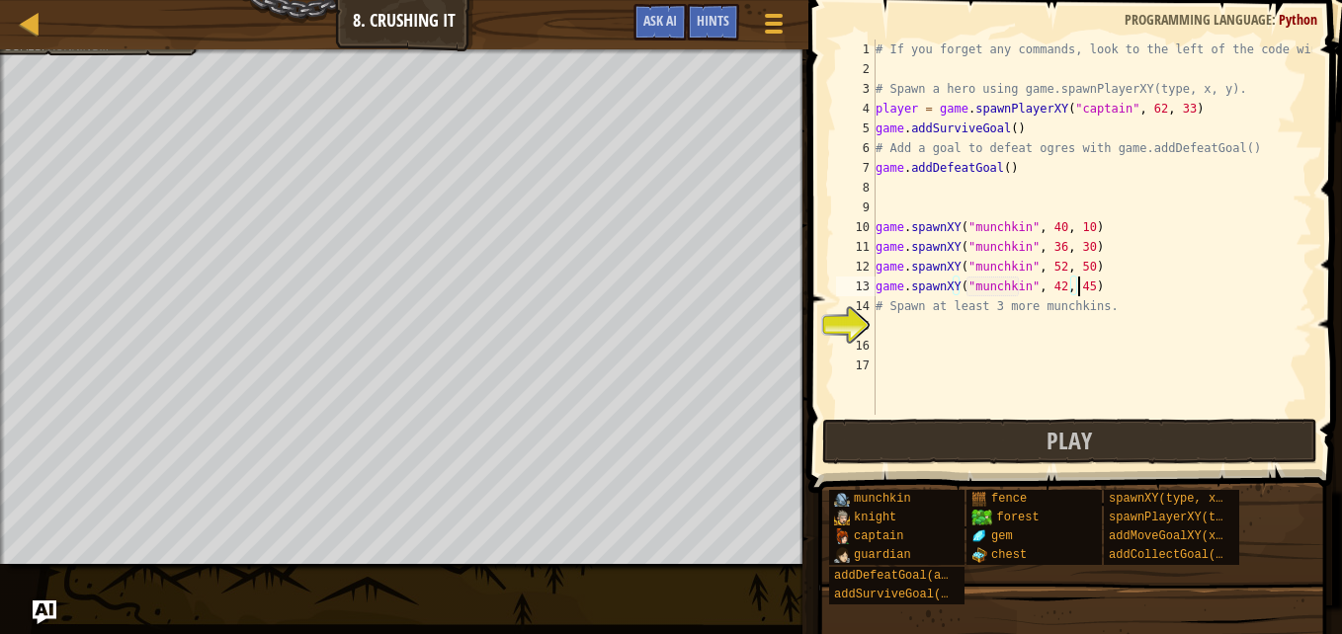
type textarea "game.spawnXY("munchkin", 42, 45)"
click at [1033, 334] on div "# If you forget any commands, look to the left of the code window! # Spawn a he…" at bounding box center [1092, 247] width 441 height 415
click at [950, 437] on button "Play" at bounding box center [1069, 441] width 495 height 45
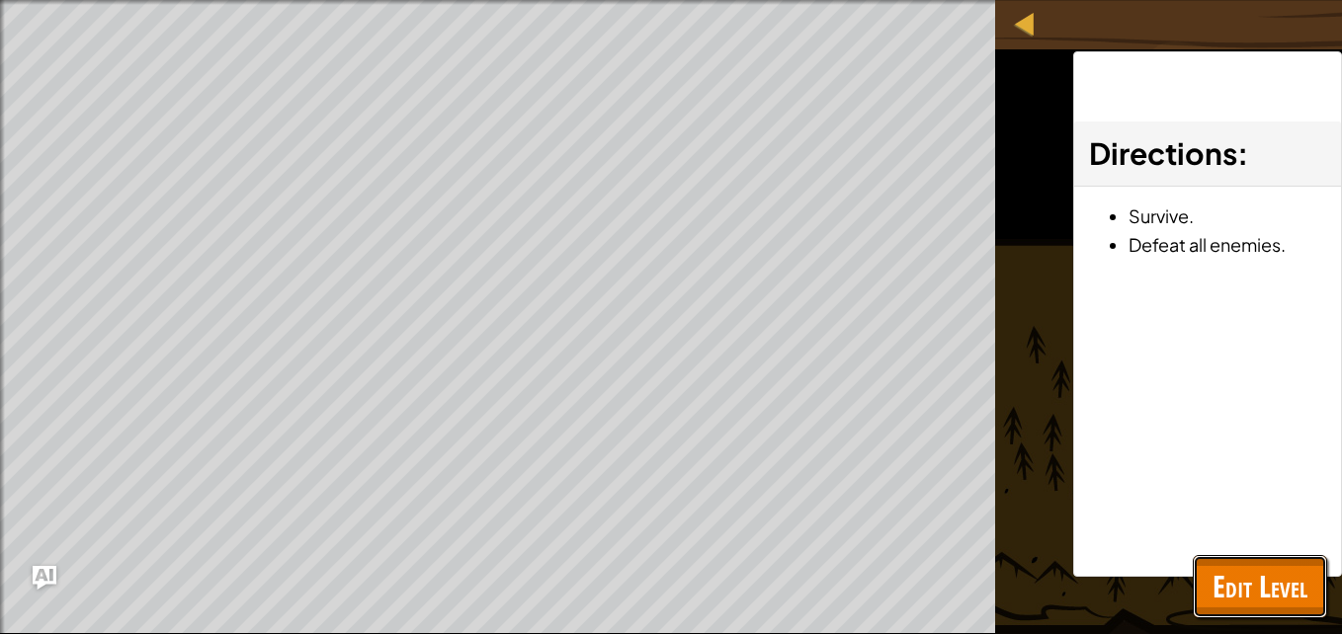
click at [1252, 573] on span "Edit Level" at bounding box center [1259, 586] width 95 height 41
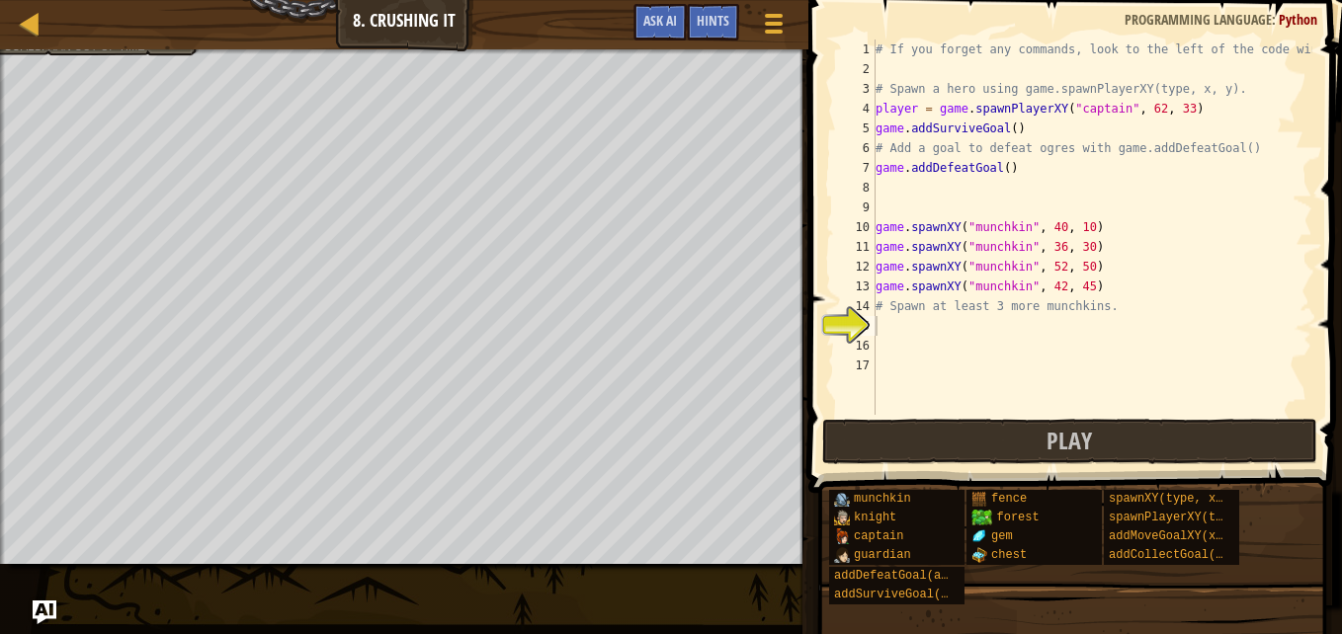
click at [995, 168] on div "# If you forget any commands, look to the left of the code window! # Spawn a he…" at bounding box center [1092, 247] width 441 height 415
click at [1001, 174] on div "# If you forget any commands, look to the left of the code window! # Spawn a he…" at bounding box center [1092, 247] width 441 height 415
click at [981, 435] on button "Play" at bounding box center [1069, 441] width 495 height 45
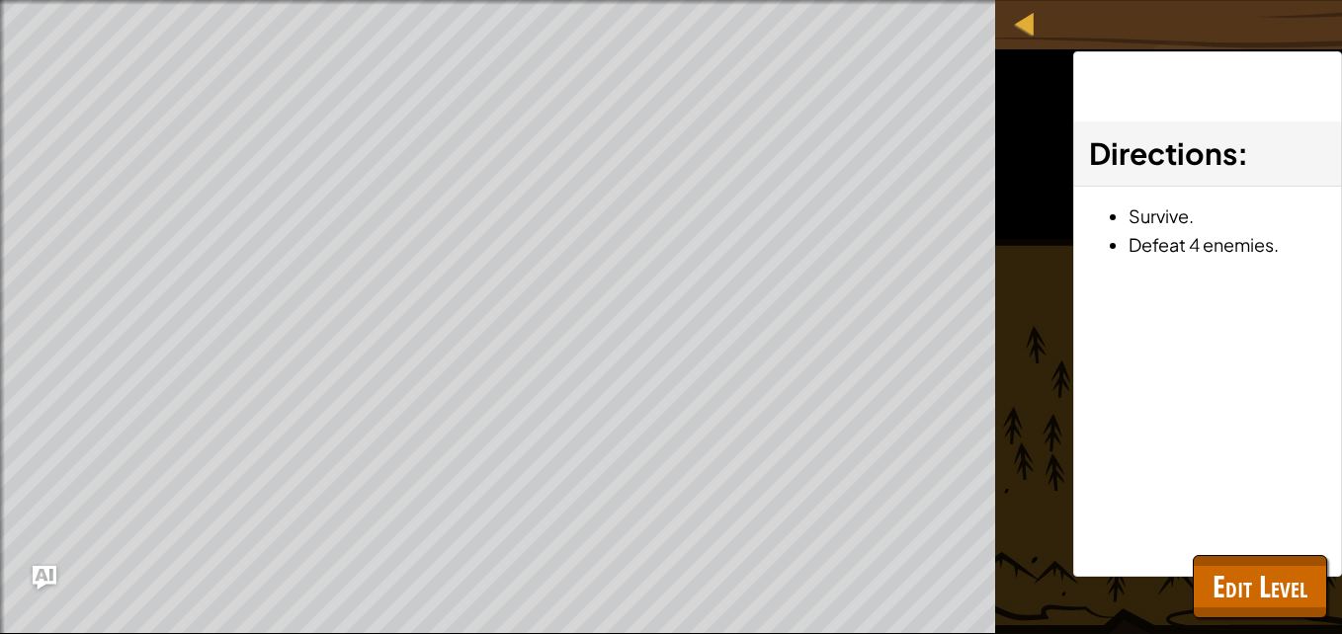
click at [1191, 571] on div "Directions : Survive. Defeat 4 enemies." at bounding box center [1207, 314] width 269 height 526
click at [1224, 593] on span "Edit Level" at bounding box center [1259, 586] width 95 height 41
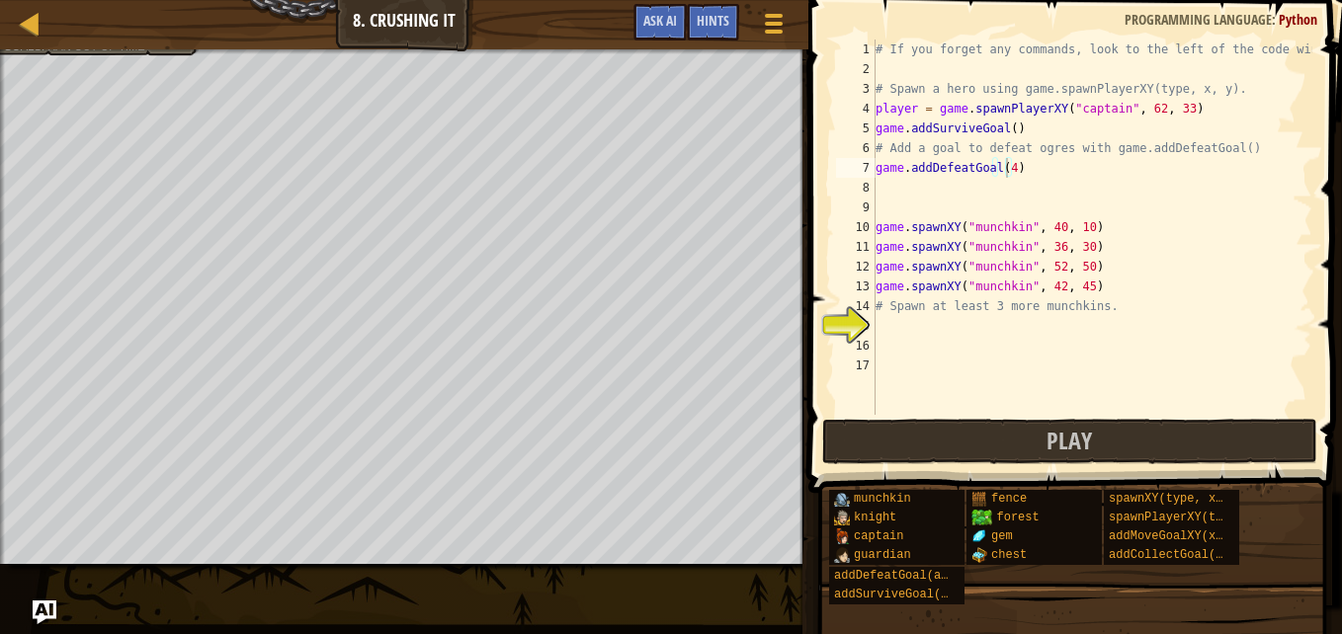
type textarea "player = game.spawnPlayerXY("captain", 62, 33)"
click at [1189, 99] on div "# If you forget any commands, look to the left of the code window! # Spawn a he…" at bounding box center [1092, 247] width 441 height 415
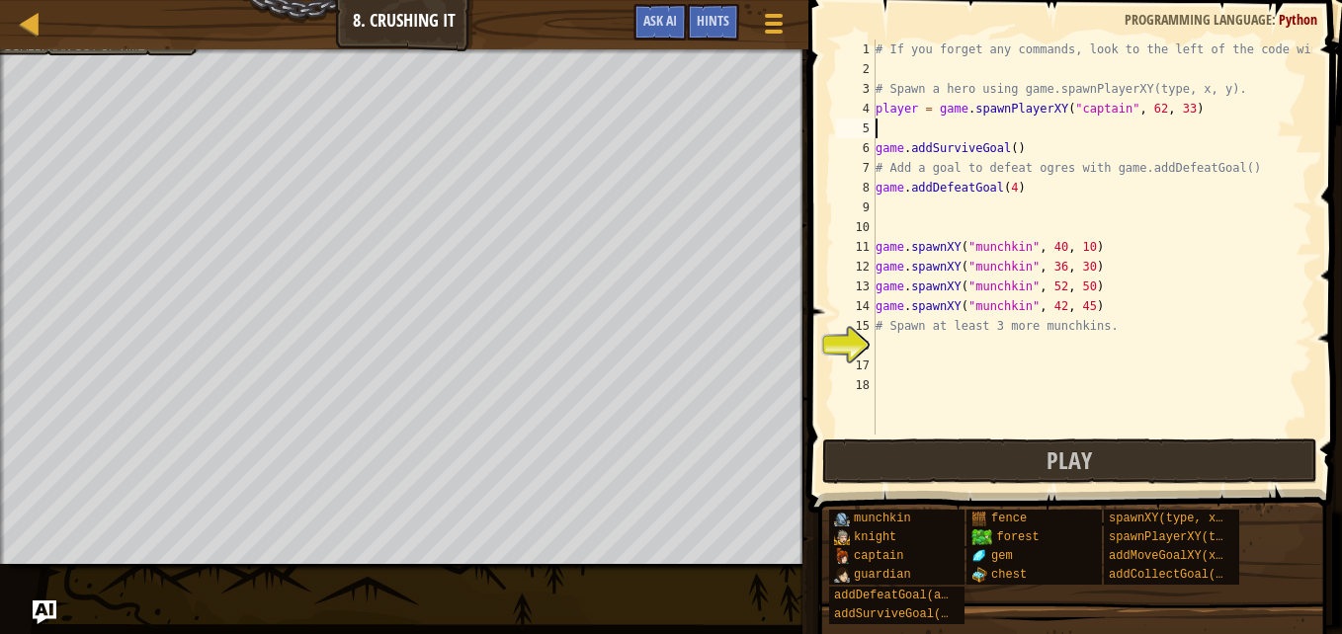
scroll to position [9, 0]
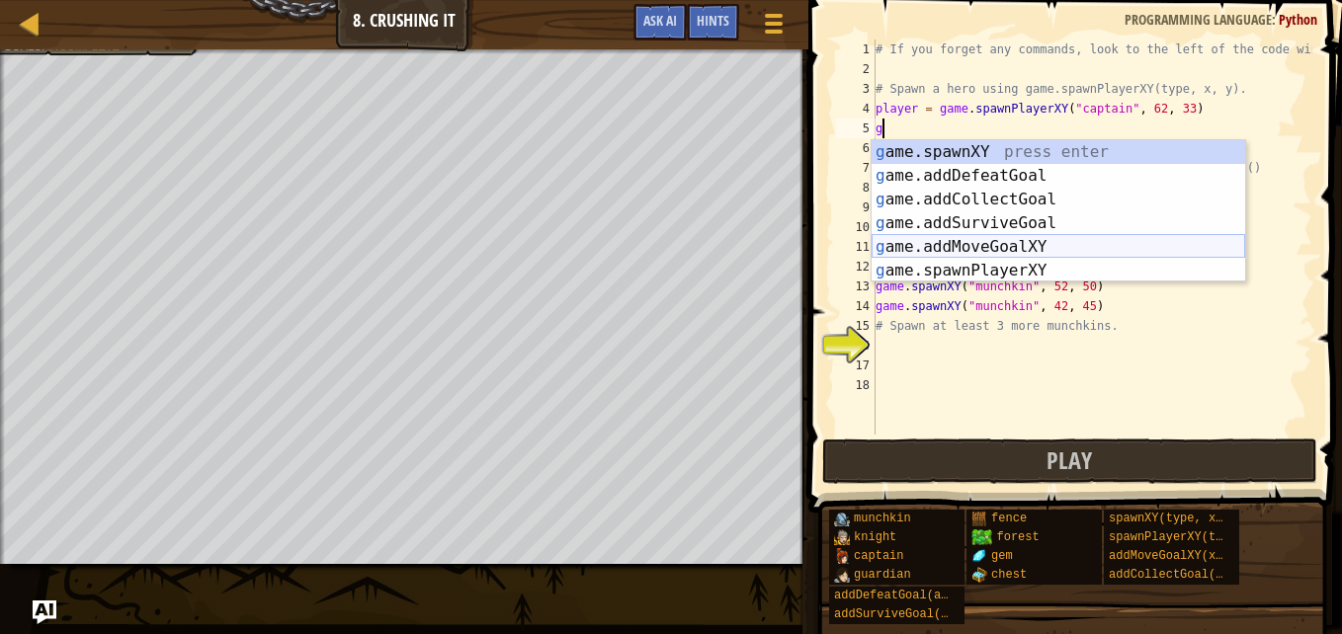
click at [1010, 255] on div "g ame.spawnXY press enter g ame.addDefeatGoal press enter g ame.addCollectGoal …" at bounding box center [1059, 235] width 374 height 190
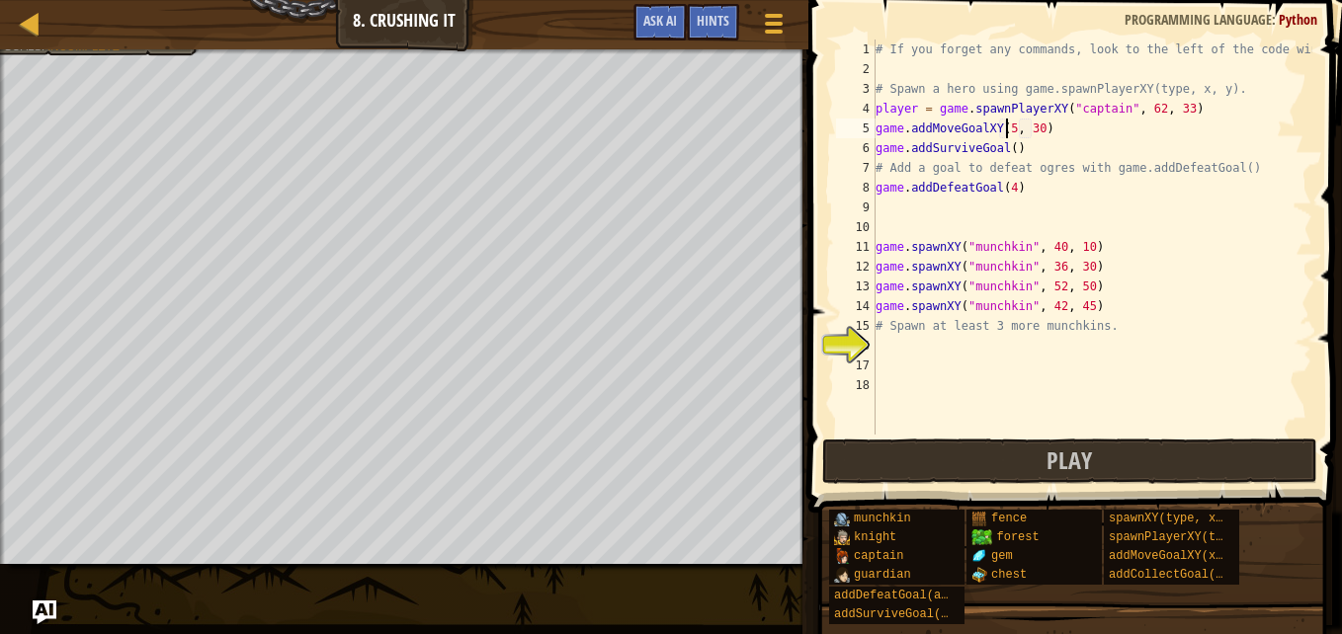
scroll to position [9, 11]
click at [1035, 133] on div "# If you forget any commands, look to the left of the code window! # Spawn a he…" at bounding box center [1092, 257] width 441 height 435
click at [1037, 134] on div "# If you forget any commands, look to the left of the code window! # Spawn a he…" at bounding box center [1092, 257] width 441 height 435
click at [1072, 144] on div "# If you forget any commands, look to the left of the code window! # Spawn a he…" at bounding box center [1092, 257] width 441 height 435
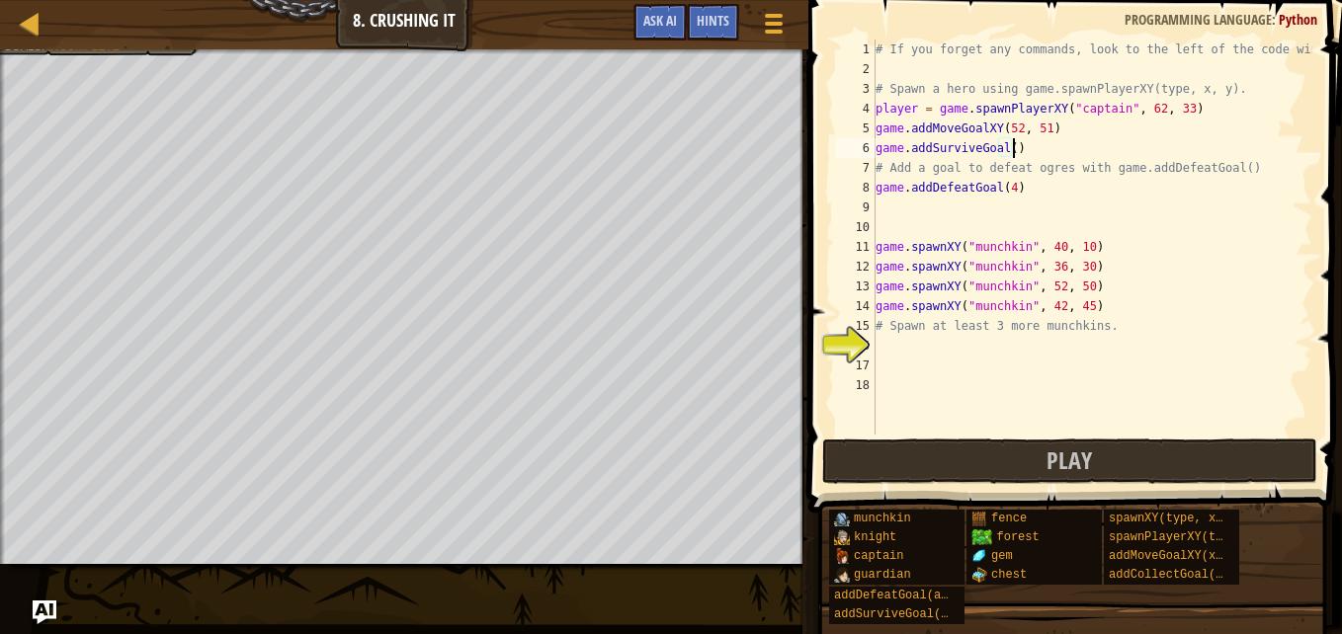
scroll to position [9, 11]
click at [1067, 135] on div "# If you forget any commands, look to the left of the code window! # Spawn a he…" at bounding box center [1092, 257] width 441 height 435
type textarea "game.addMoveGoalXY(52, 51)"
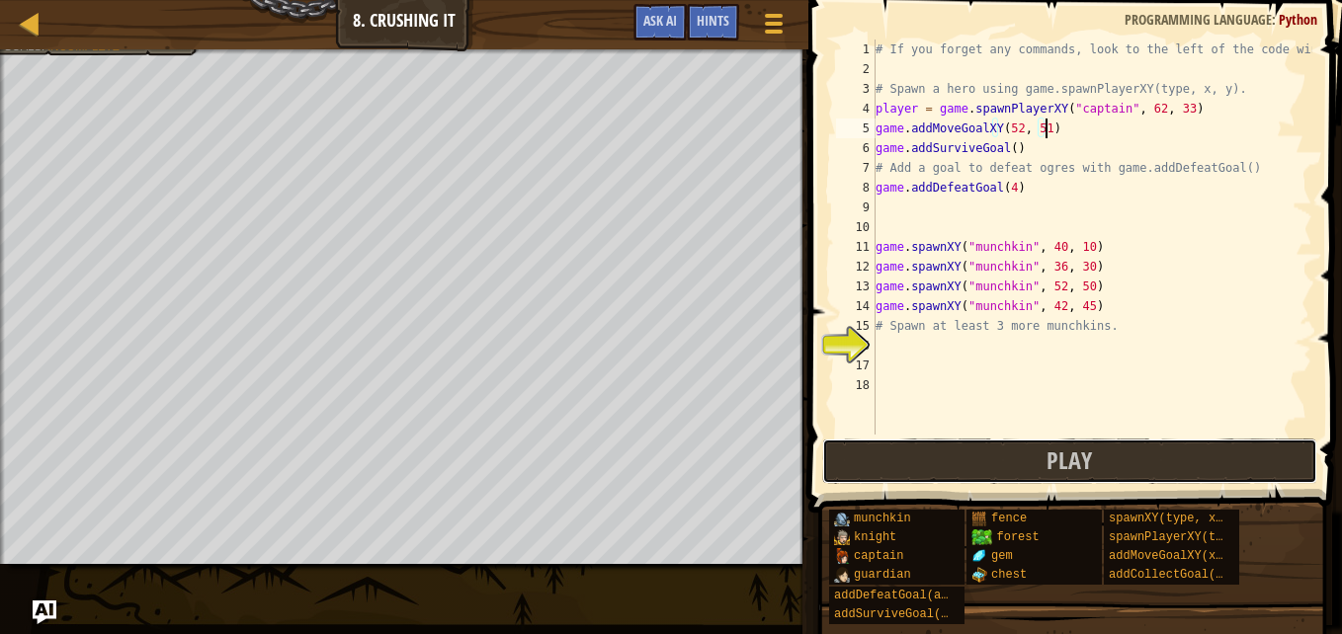
click at [1040, 452] on button "Play" at bounding box center [1069, 461] width 495 height 45
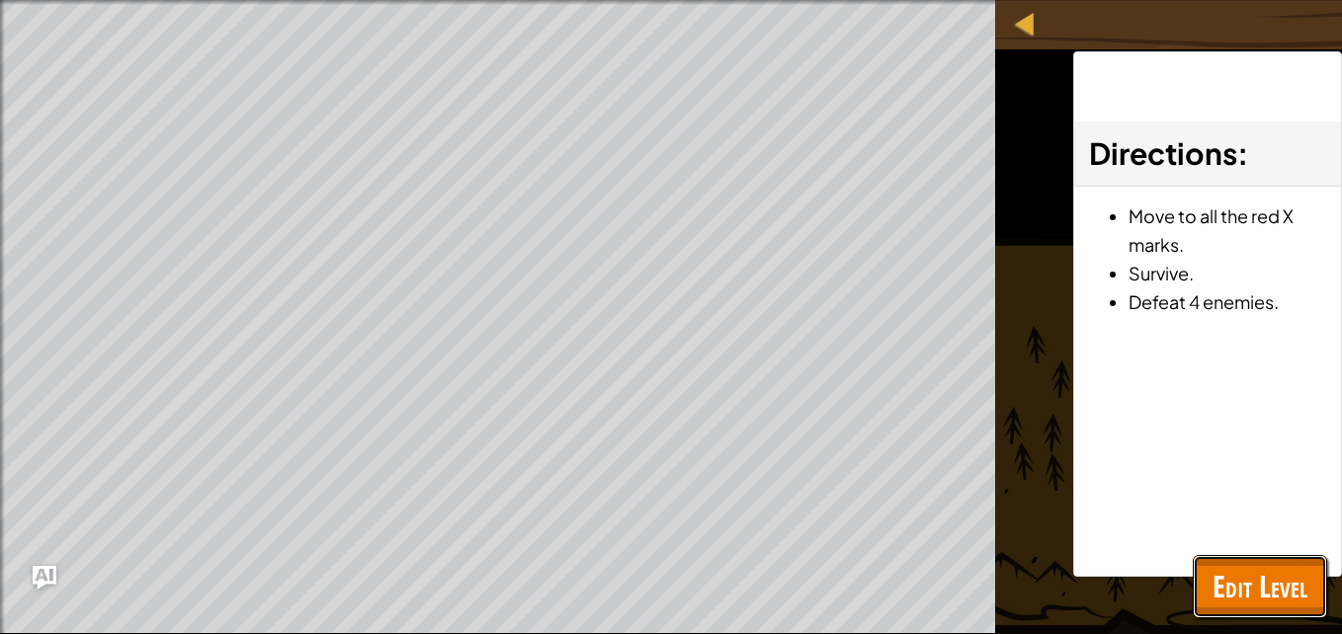
click at [1218, 576] on span "Edit Level" at bounding box center [1259, 586] width 95 height 41
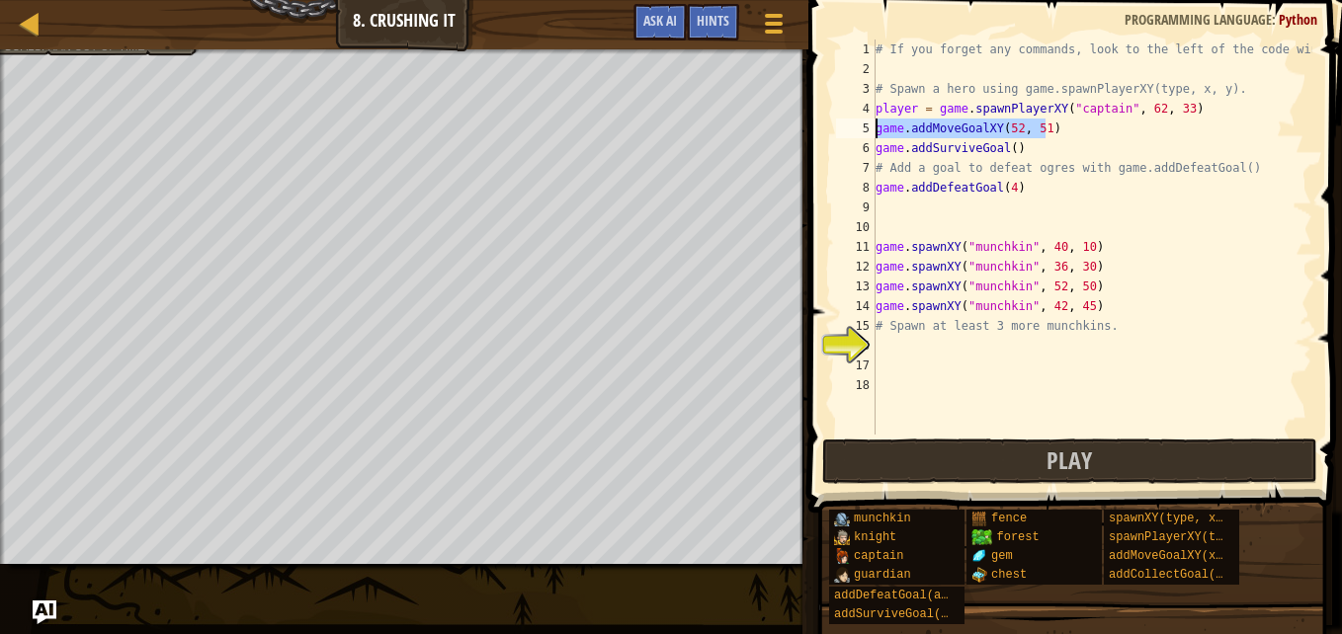
drag, startPoint x: 1052, startPoint y: 133, endPoint x: 811, endPoint y: 133, distance: 241.1
click at [811, 133] on div "game.addMoveGoalXY(52, 51) 1 2 3 4 5 6 7 8 9 10 11 12 13 14 15 16 17 18 # If yo…" at bounding box center [1072, 295] width 540 height 571
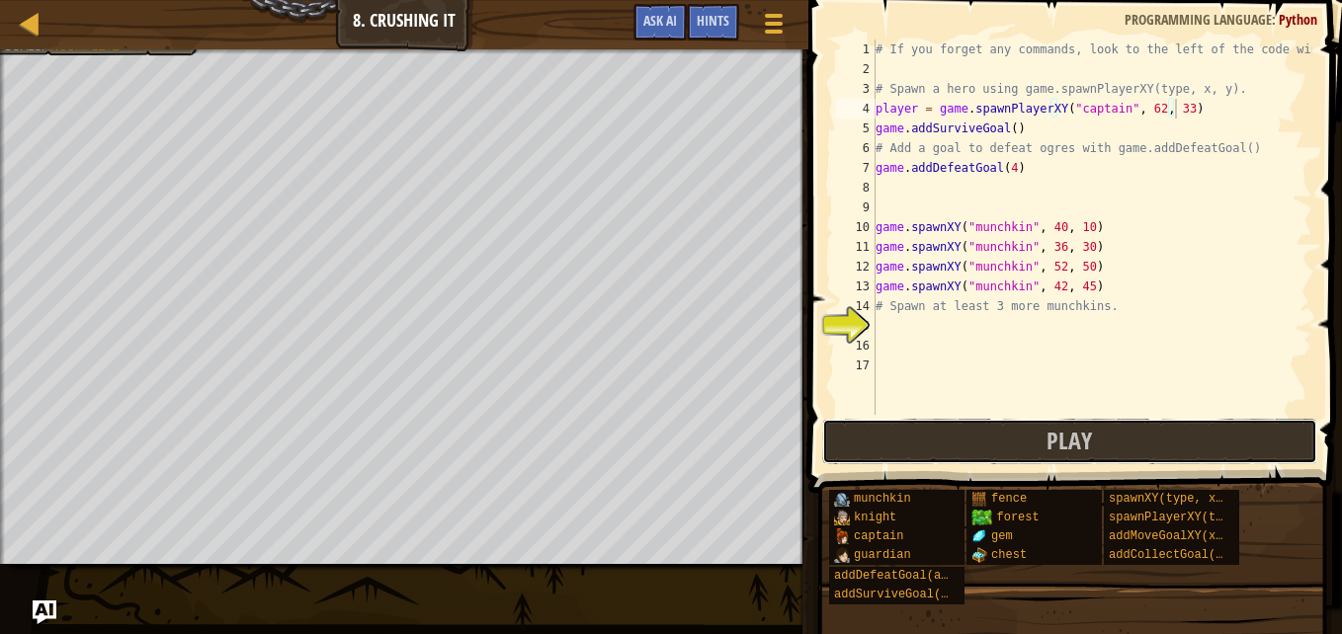
click at [934, 430] on button "Play" at bounding box center [1069, 441] width 495 height 45
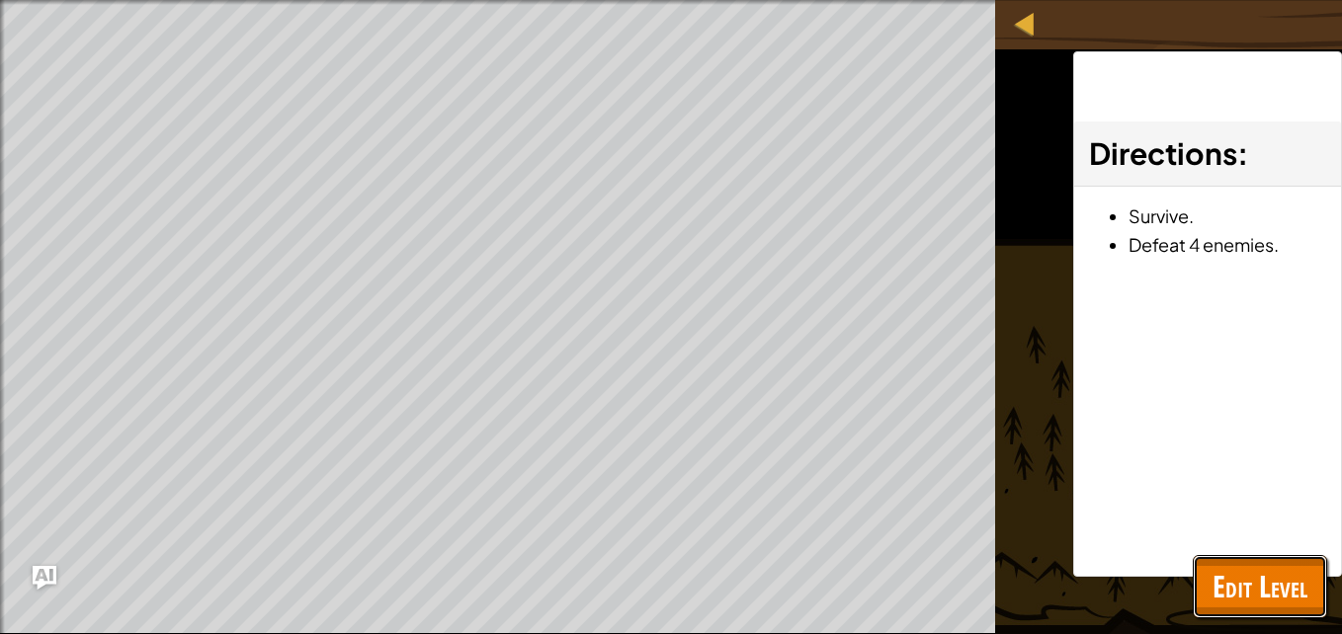
click at [1228, 583] on span "Edit Level" at bounding box center [1259, 586] width 95 height 41
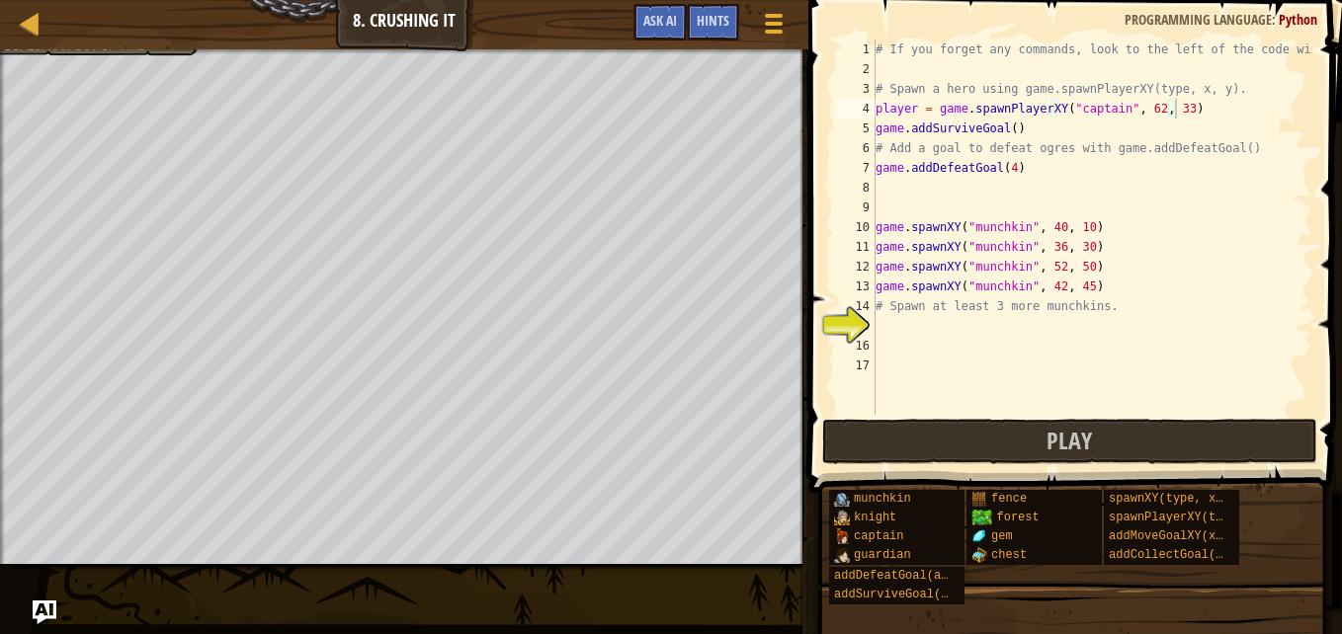
click at [1006, 174] on div "# If you forget any commands, look to the left of the code window! # Spawn a he…" at bounding box center [1092, 247] width 441 height 415
type textarea "game.addDefeatGoal()"
click at [904, 199] on div "# If you forget any commands, look to the left of the code window! # Spawn a he…" at bounding box center [1092, 247] width 441 height 415
click at [893, 182] on div "# If you forget any commands, look to the left of the code window! # Spawn a he…" at bounding box center [1092, 247] width 441 height 415
type textarea "g"
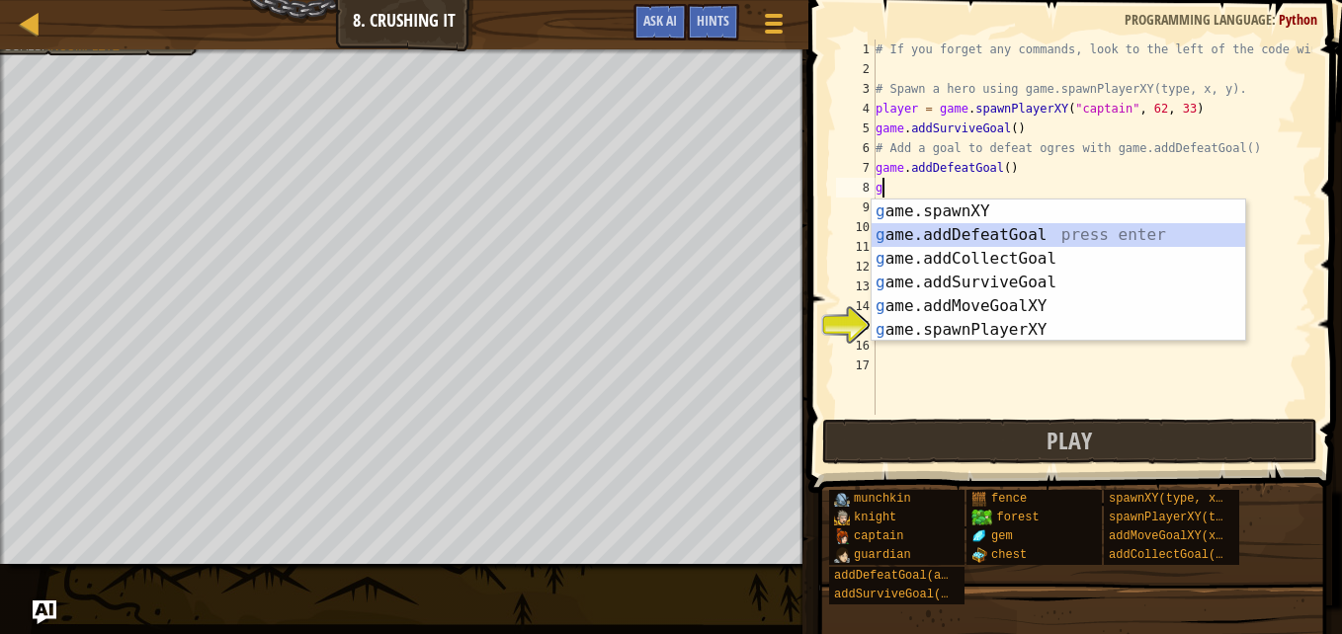
click at [915, 229] on div "g ame.spawnXY press enter g ame.addDefeatGoal press enter g ame.addCollectGoal …" at bounding box center [1059, 295] width 374 height 190
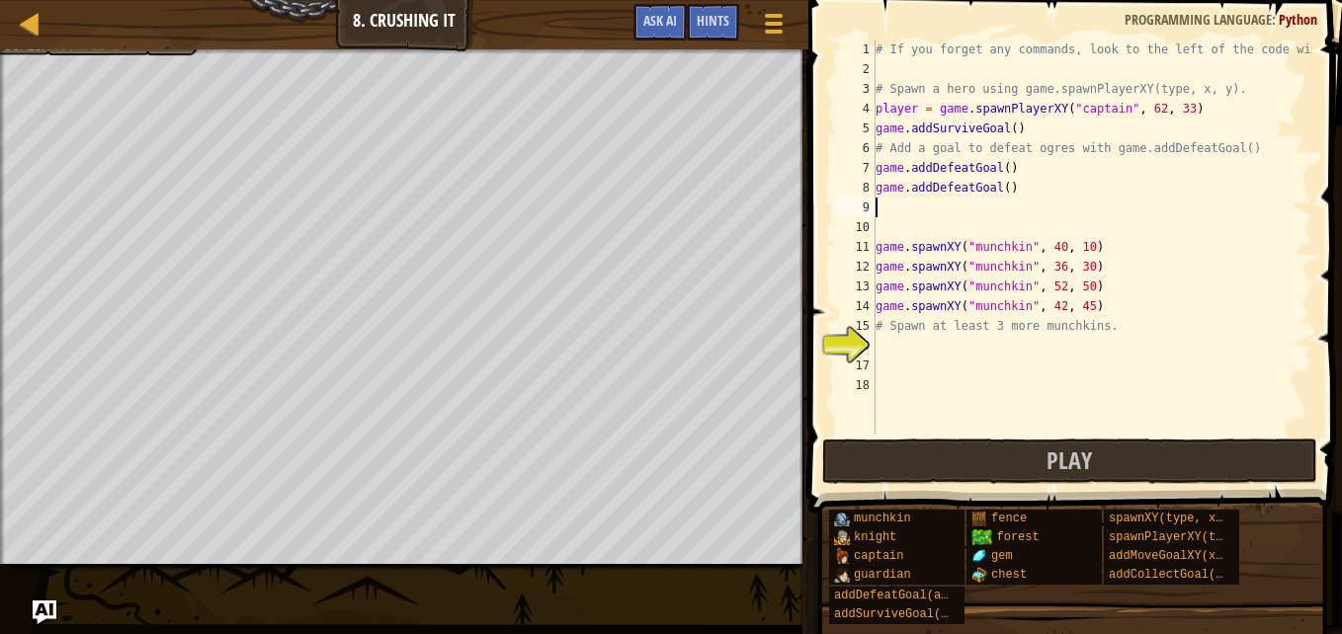
type textarea "g"
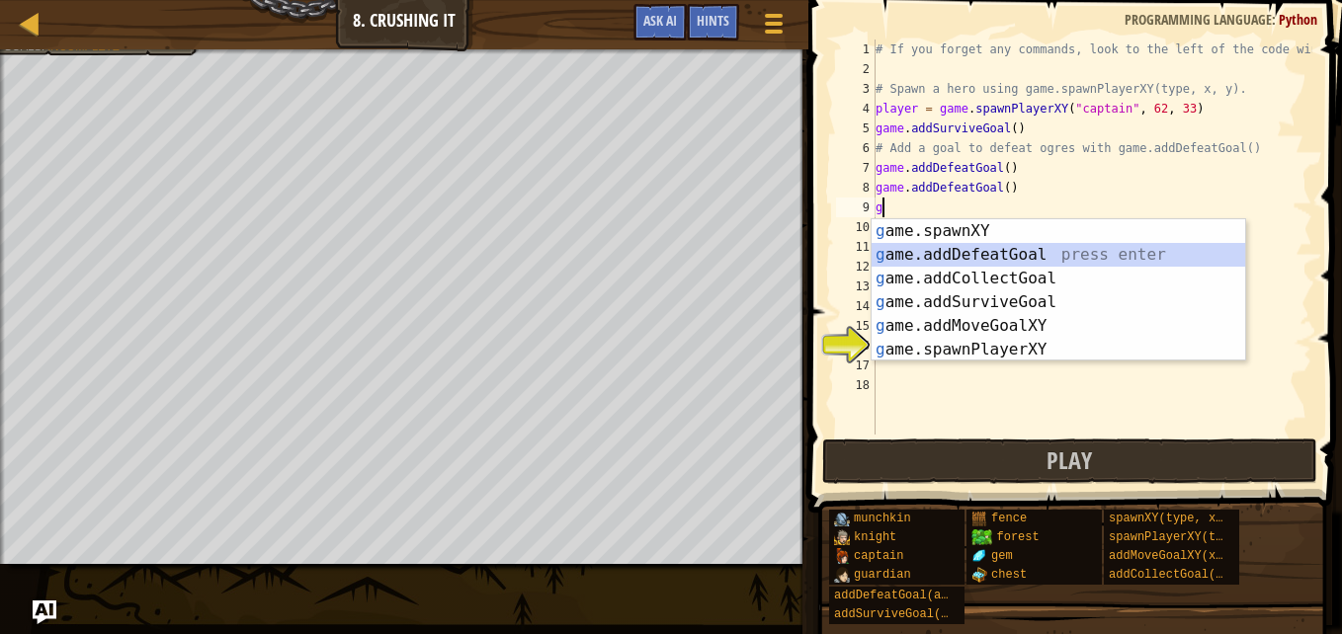
click at [924, 256] on div "g ame.spawnXY press enter g ame.addDefeatGoal press enter g ame.addCollectGoal …" at bounding box center [1059, 314] width 374 height 190
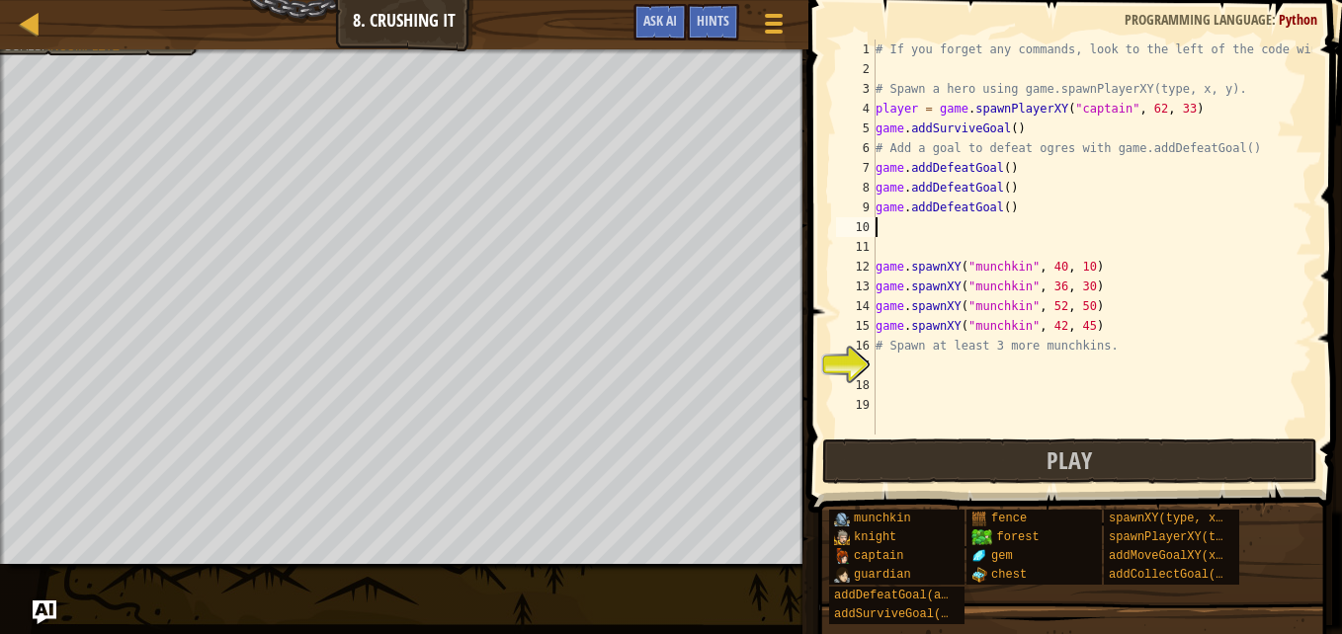
type textarea "g"
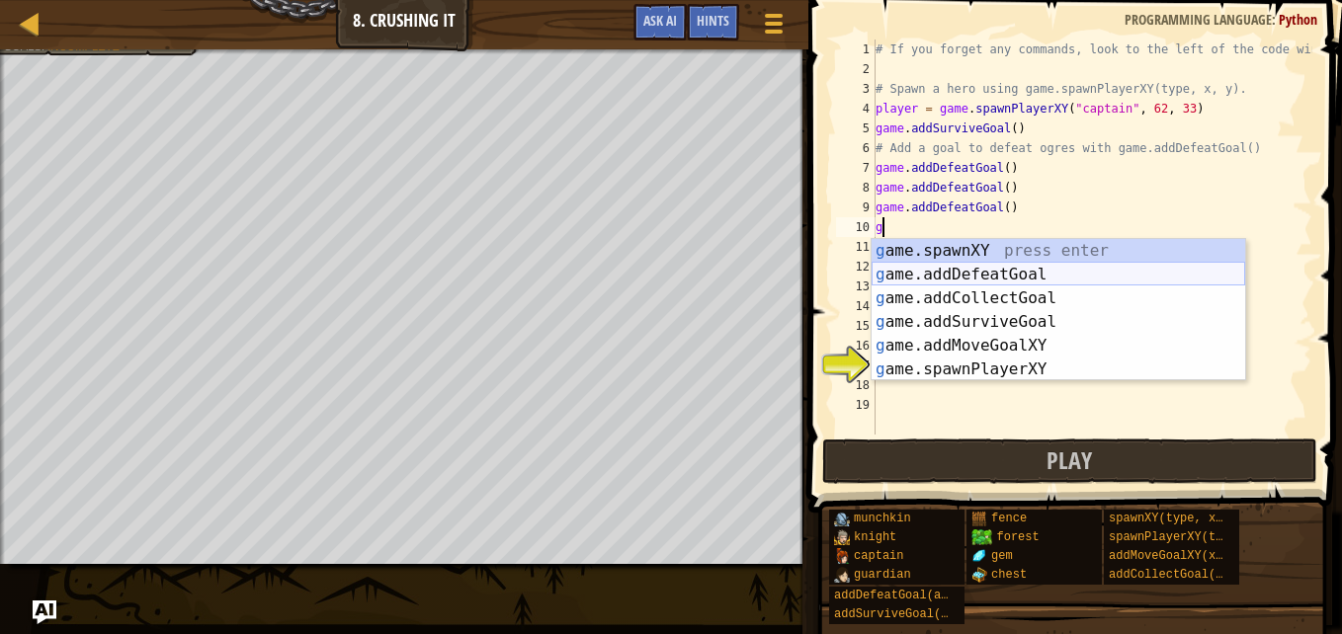
click at [943, 276] on div "g ame.spawnXY press enter g ame.addDefeatGoal press enter g ame.addCollectGoal …" at bounding box center [1059, 334] width 374 height 190
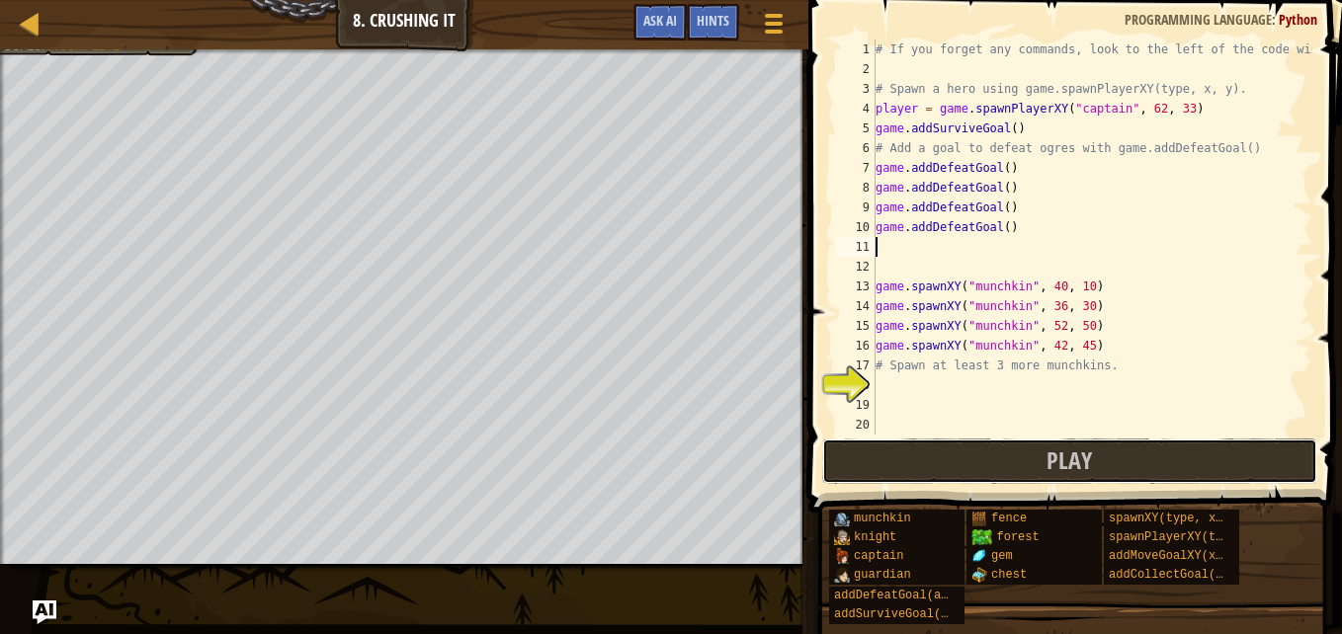
click at [969, 465] on button "Play" at bounding box center [1069, 461] width 495 height 45
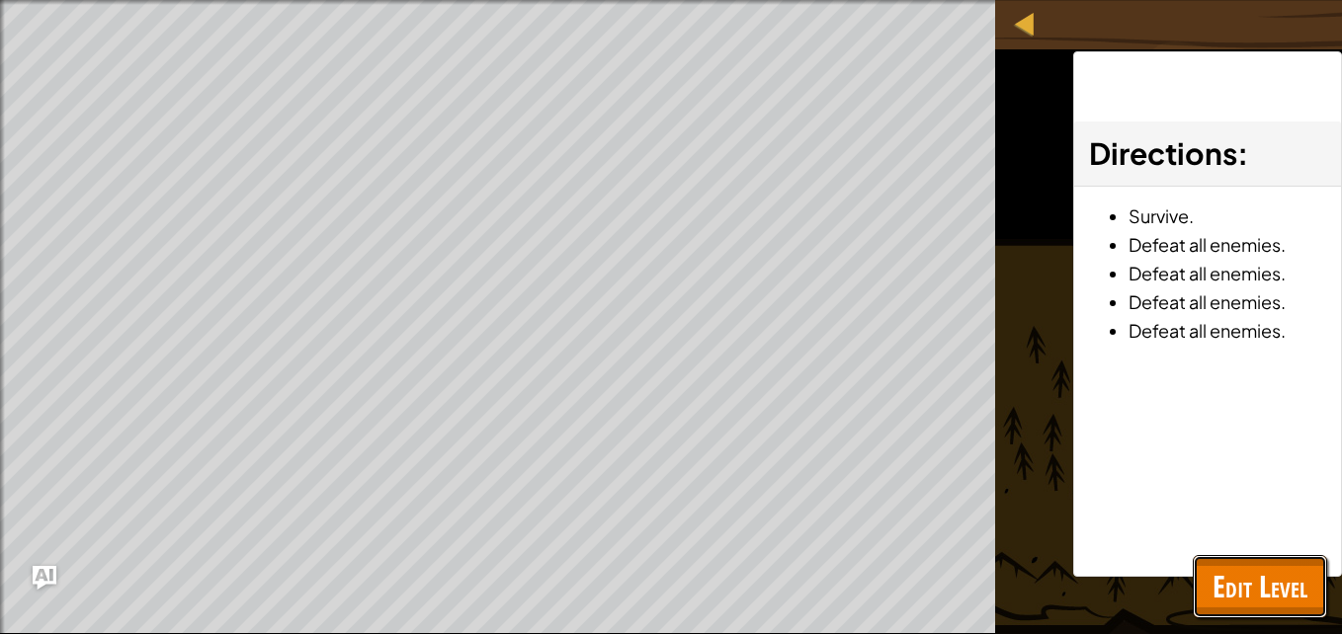
click at [1203, 581] on button "Edit Level" at bounding box center [1260, 586] width 134 height 63
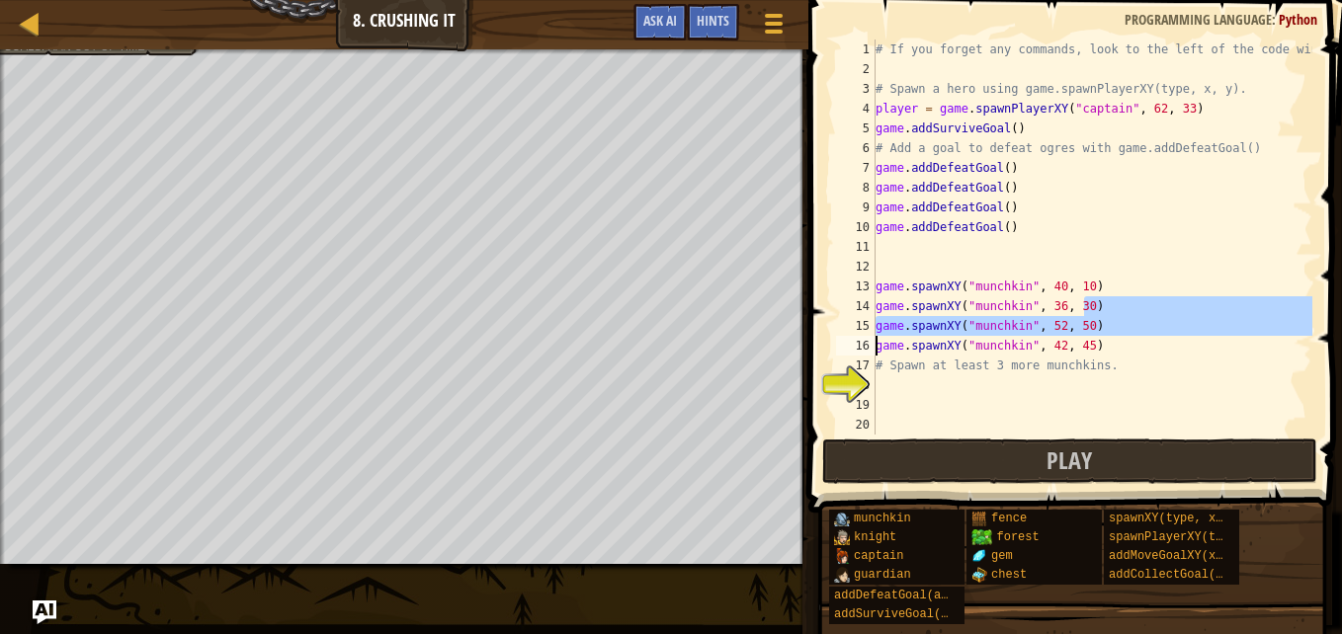
drag, startPoint x: 1093, startPoint y: 314, endPoint x: 873, endPoint y: 353, distance: 223.7
click at [873, 353] on div "1 2 3 4 5 6 7 8 9 10 11 12 13 14 15 16 17 18 19 20 # If you forget any commands…" at bounding box center [1072, 237] width 480 height 395
type textarea "game.spawnXY("munchkin", 52, 50) game.spawnXY("munchkin", 42, 45)"
click at [1124, 242] on div "# If you forget any commands, look to the left of the code window! # Spawn a he…" at bounding box center [1092, 257] width 441 height 435
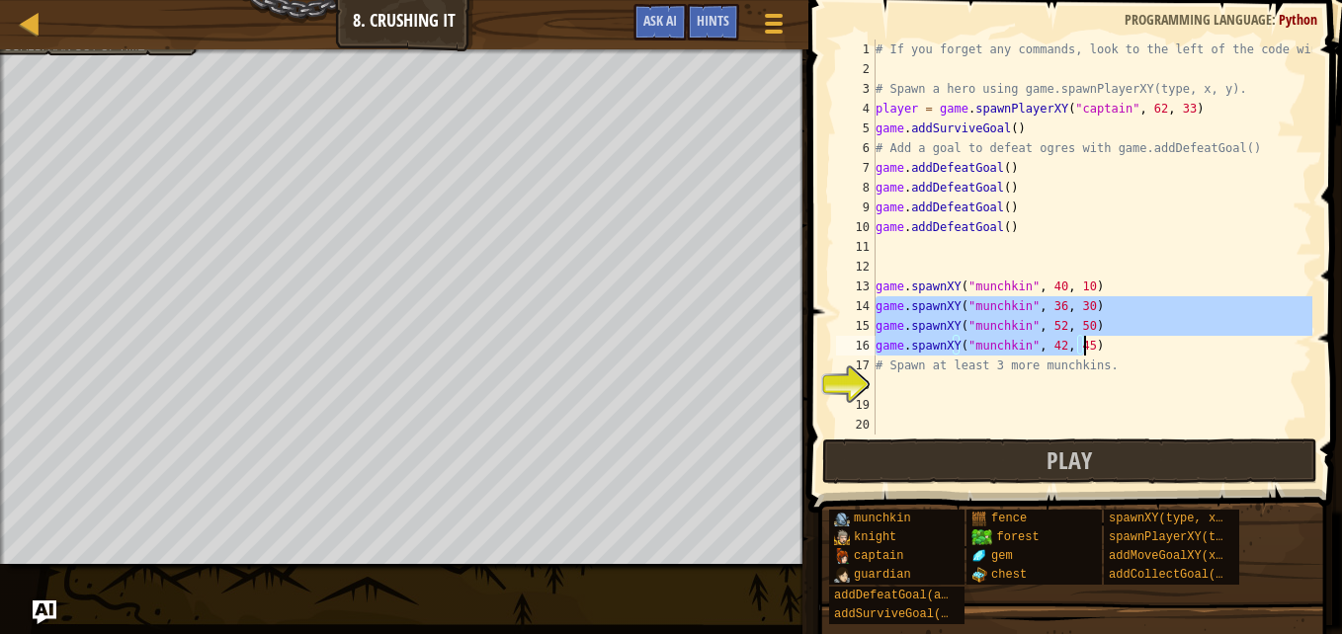
drag, startPoint x: 877, startPoint y: 308, endPoint x: 1083, endPoint y: 352, distance: 210.1
click at [1083, 352] on div "# If you forget any commands, look to the left of the code window! # Spawn a he…" at bounding box center [1092, 257] width 441 height 435
type textarea "game.spawnXY("munchkin", 52, 50) game.spawnXY("munchkin", 42, 45)"
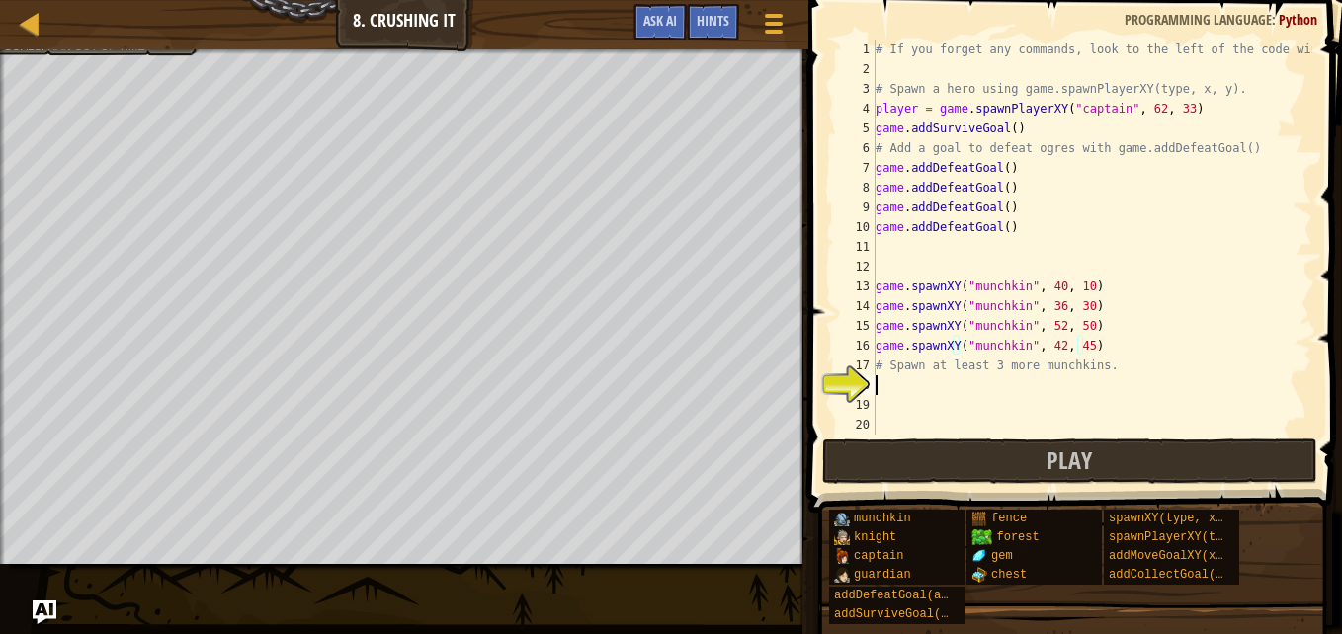
click at [1118, 378] on div "# If you forget any commands, look to the left of the code window! # Spawn a he…" at bounding box center [1092, 257] width 441 height 435
paste textarea "game.spawnXY("munchkin", 42, 45)"
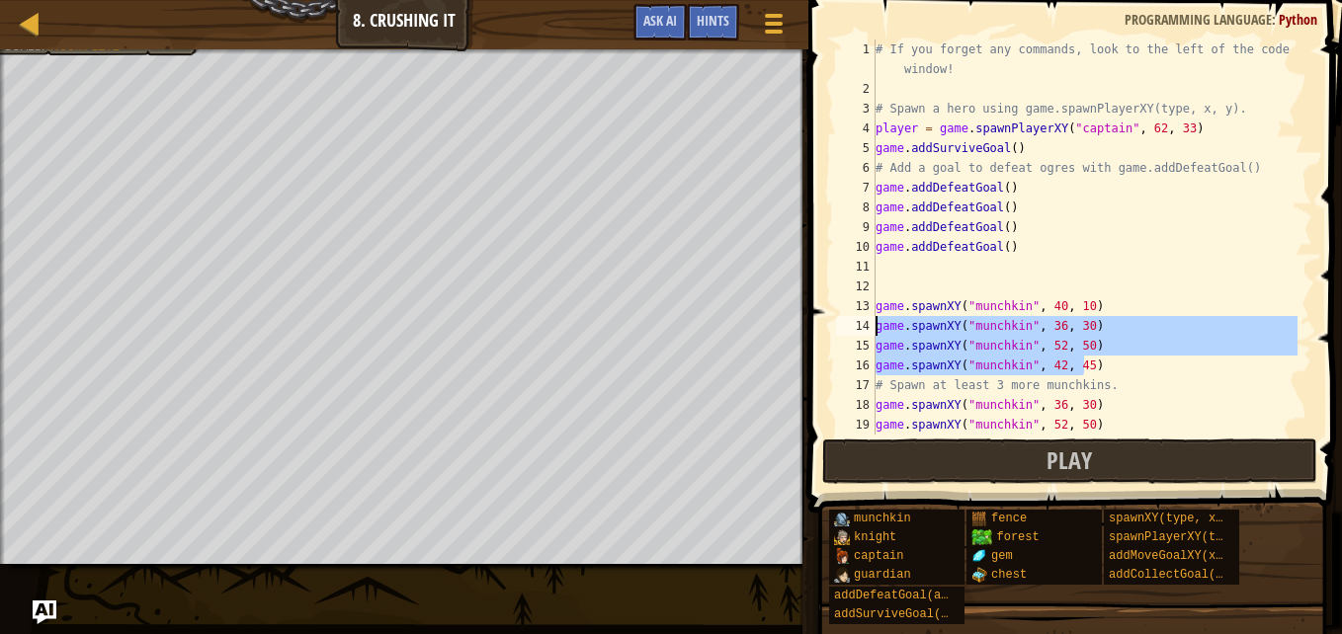
drag, startPoint x: 1087, startPoint y: 368, endPoint x: 879, endPoint y: 328, distance: 211.2
click at [879, 328] on div "# If you forget any commands, look to the left of the code window! # Spawn a he…" at bounding box center [1085, 267] width 426 height 455
type textarea "g"
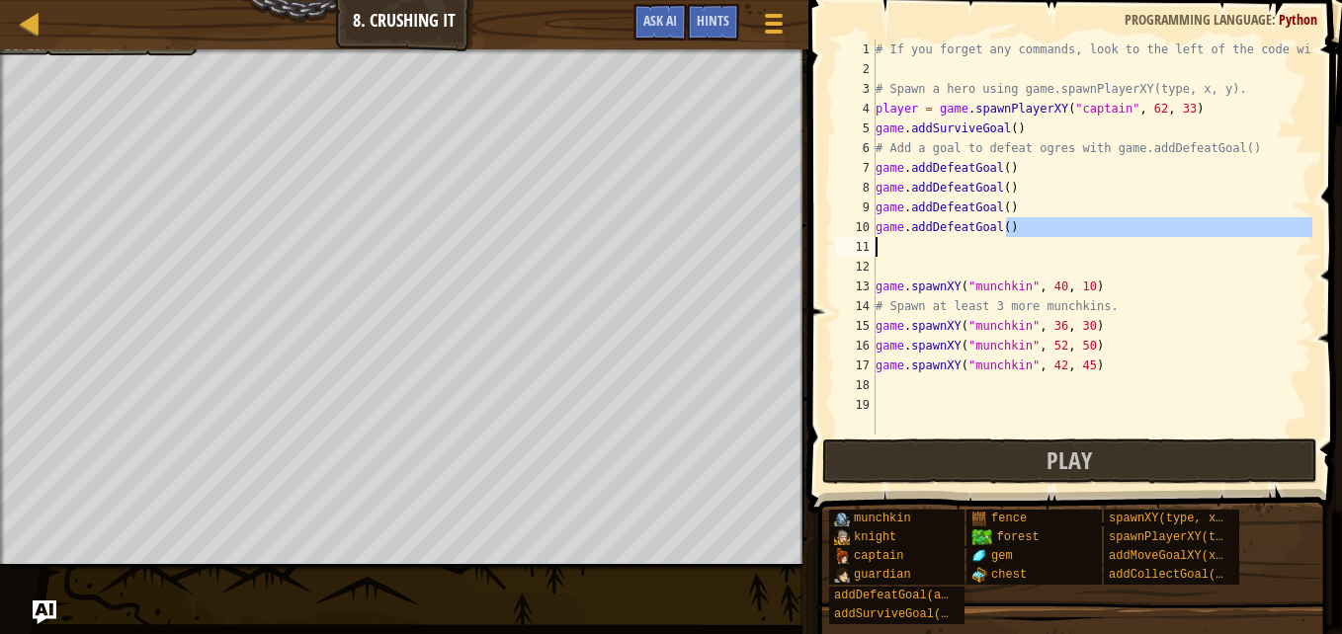
click at [1003, 238] on div "# If you forget any commands, look to the left of the code window! # Spawn a he…" at bounding box center [1092, 257] width 441 height 435
type textarea "game.addDefeatGoal()"
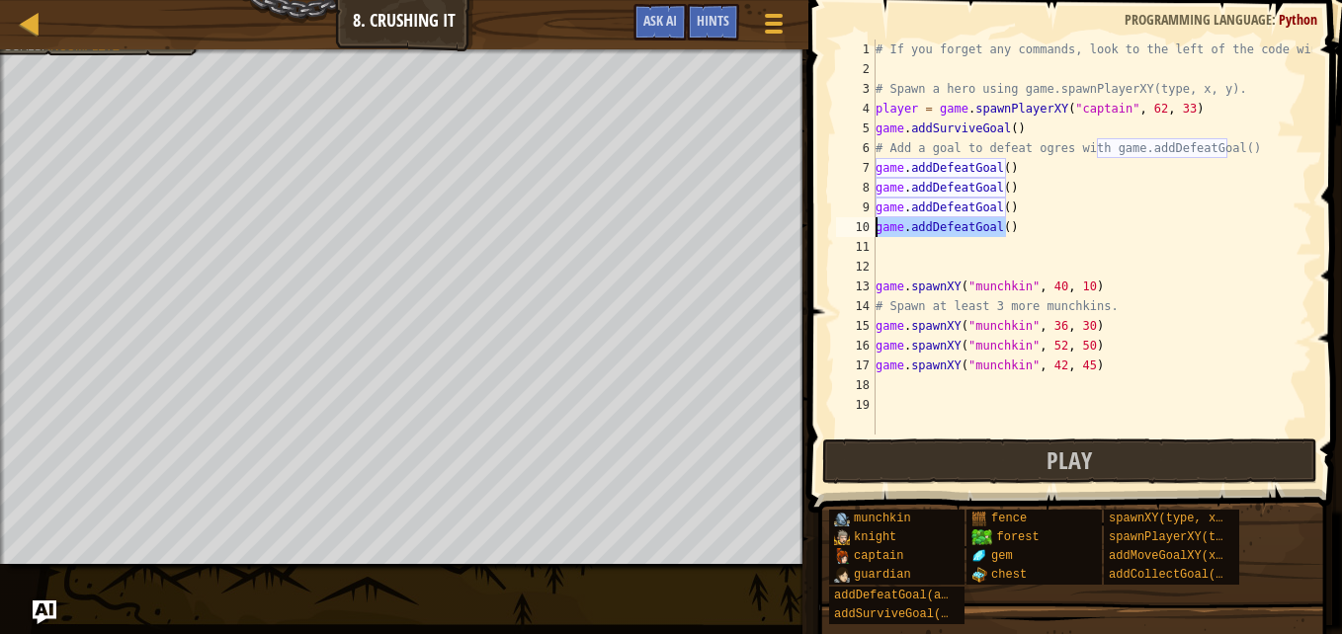
drag, startPoint x: 1015, startPoint y: 228, endPoint x: 878, endPoint y: 225, distance: 136.4
click at [878, 225] on div "# If you forget any commands, look to the left of the code window! # Spawn a he…" at bounding box center [1092, 257] width 441 height 435
type textarea "game.addDefeatGoal()"
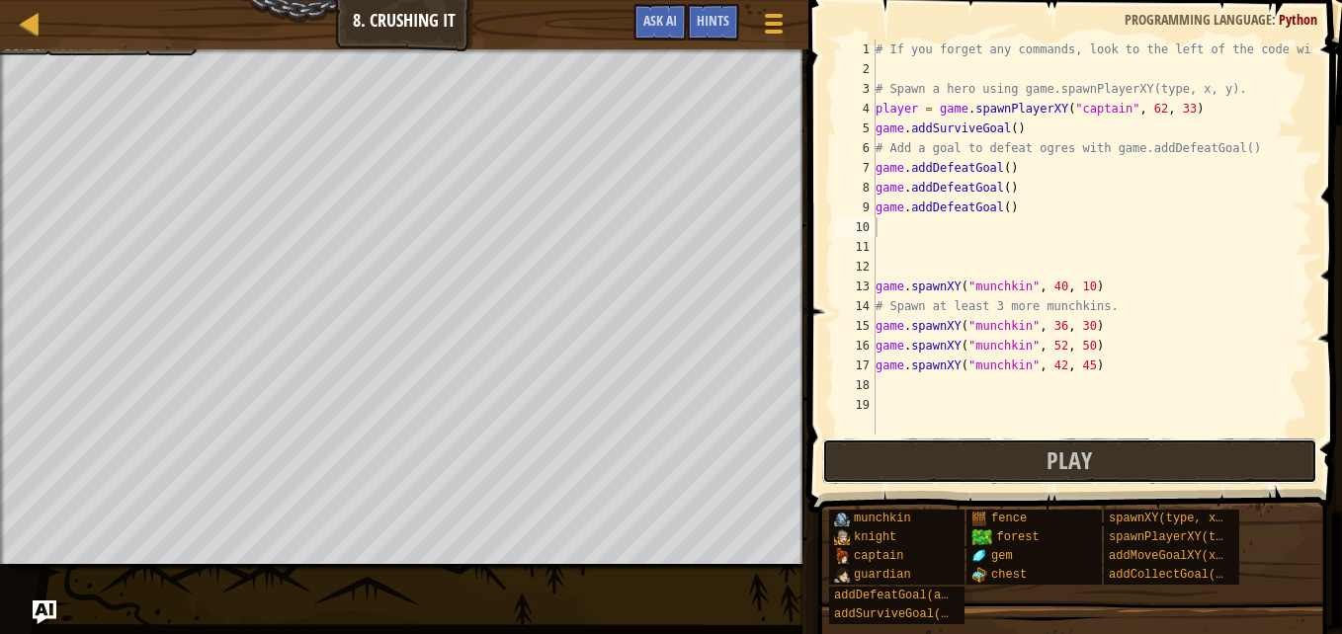
click at [1144, 465] on button "Play" at bounding box center [1069, 461] width 495 height 45
